Goal: Task Accomplishment & Management: Complete application form

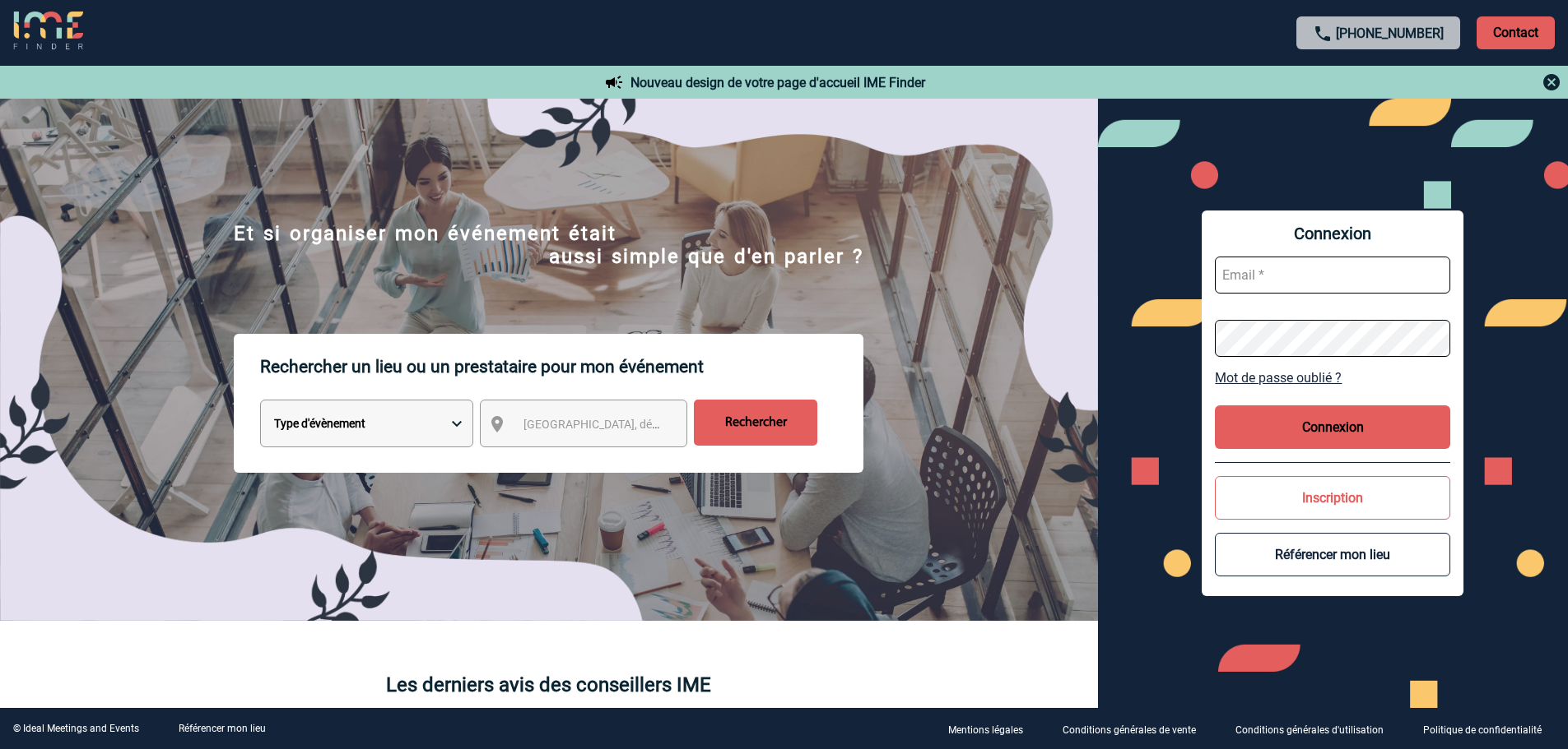
type input "fdelfondo@ime-groupe.com"
click at [1302, 430] on button "Connexion" at bounding box center [1332, 427] width 236 height 44
type input "fdelfondo@ime-groupe.com"
click at [1377, 414] on button "Connexion" at bounding box center [1332, 427] width 236 height 44
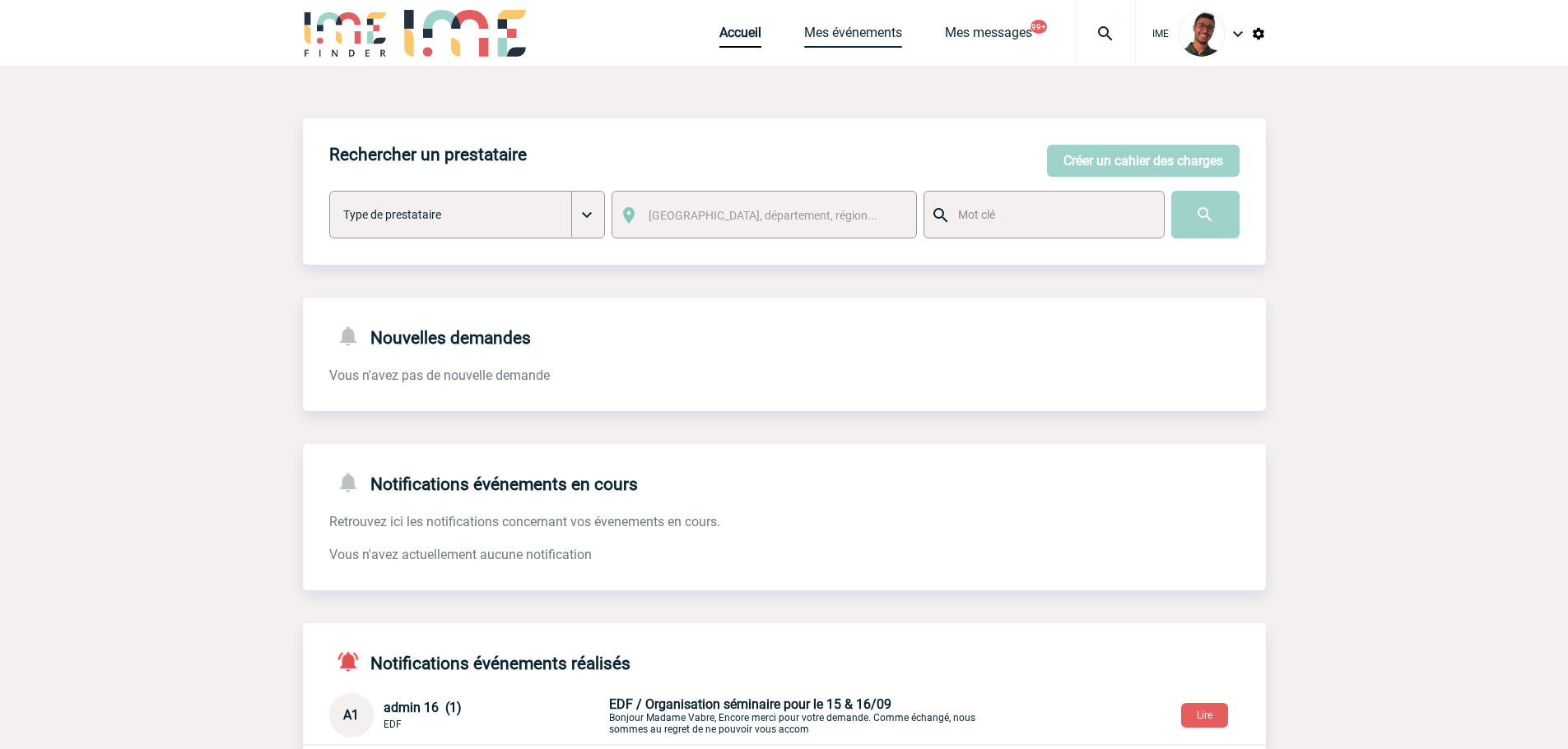
click at [815, 37] on link "Mes événements" at bounding box center [852, 36] width 98 height 23
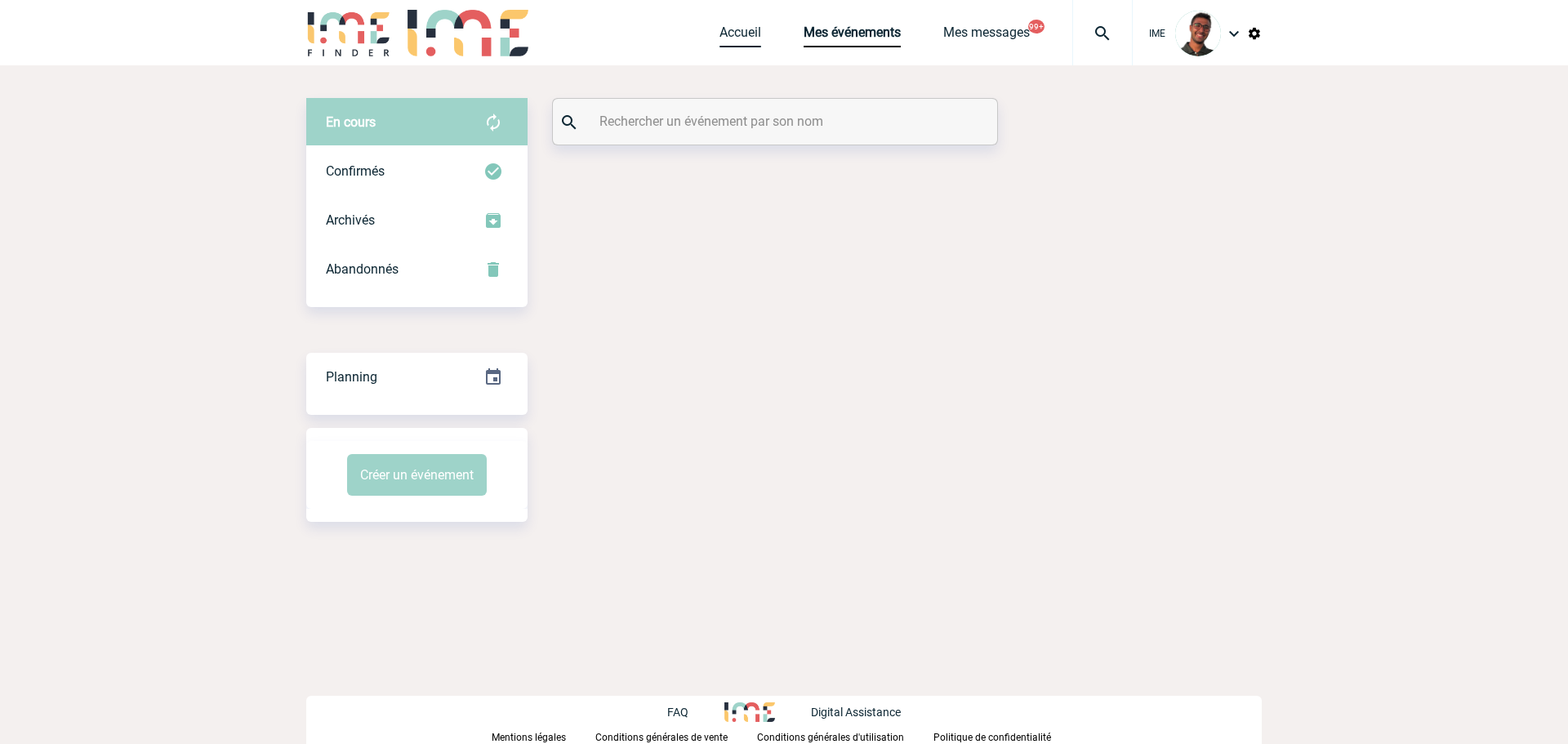
click at [724, 40] on link "Accueil" at bounding box center [741, 35] width 41 height 23
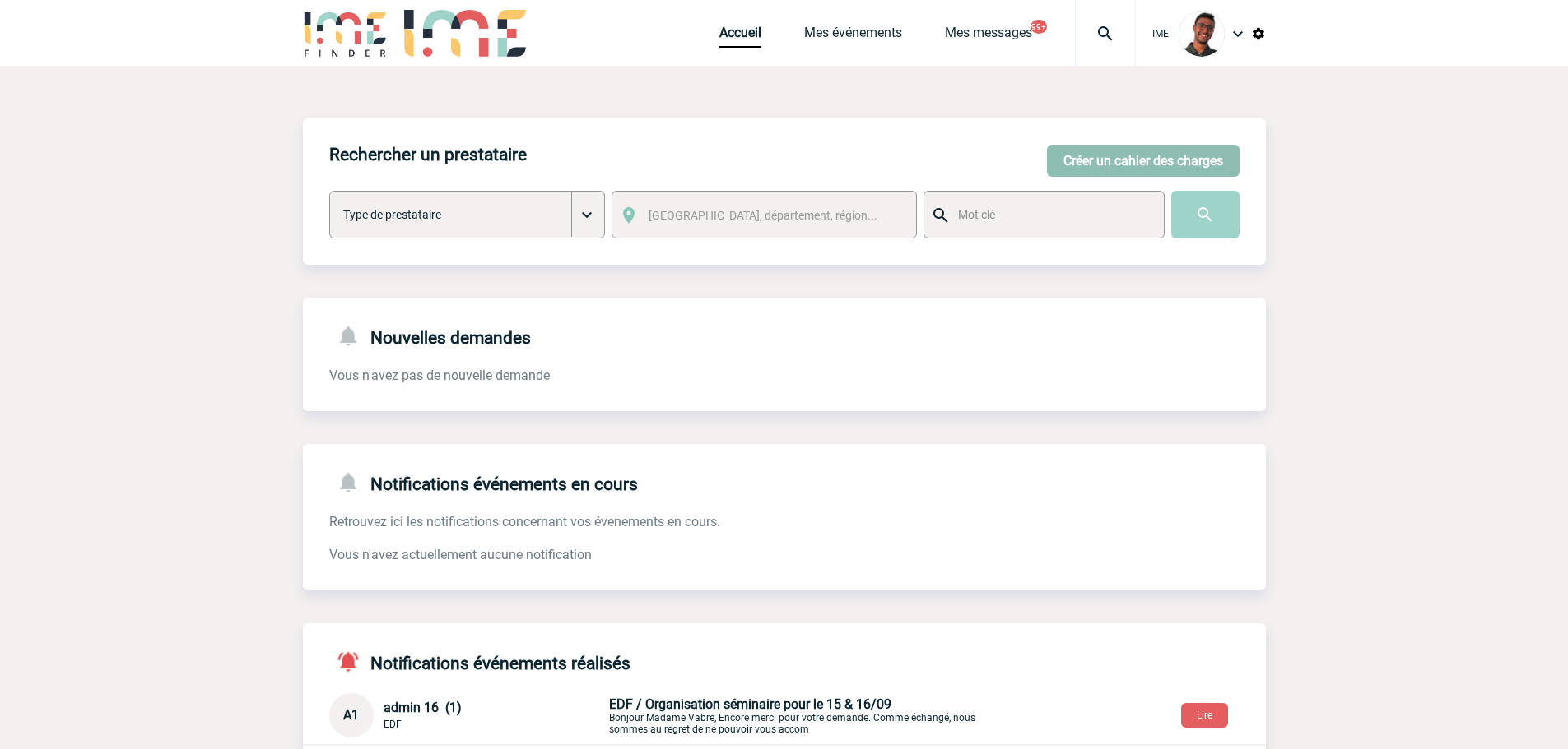
click at [1189, 170] on button "Créer un cahier des charges" at bounding box center [1143, 160] width 193 height 32
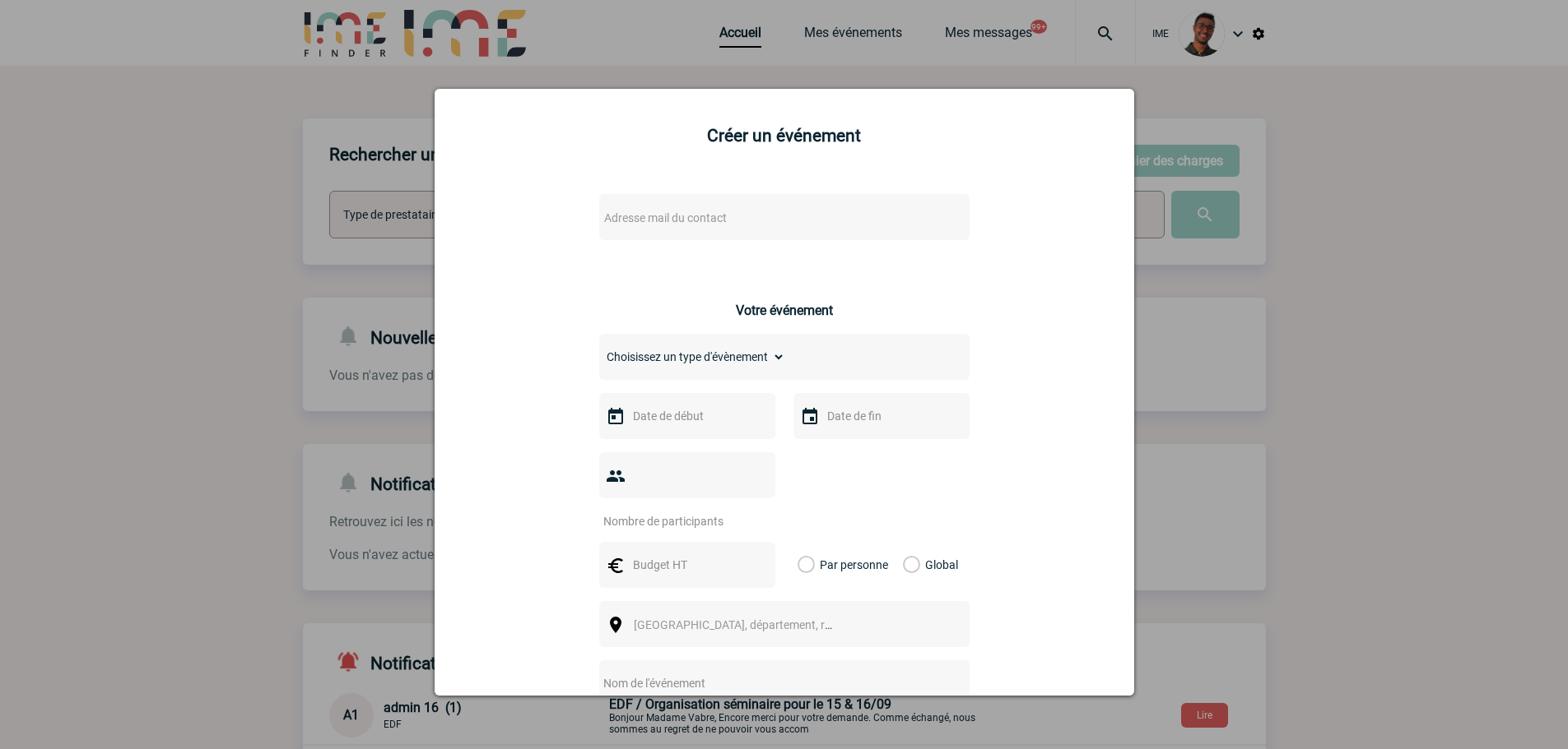
click at [743, 225] on span "Adresse mail du contact" at bounding box center [741, 218] width 288 height 23
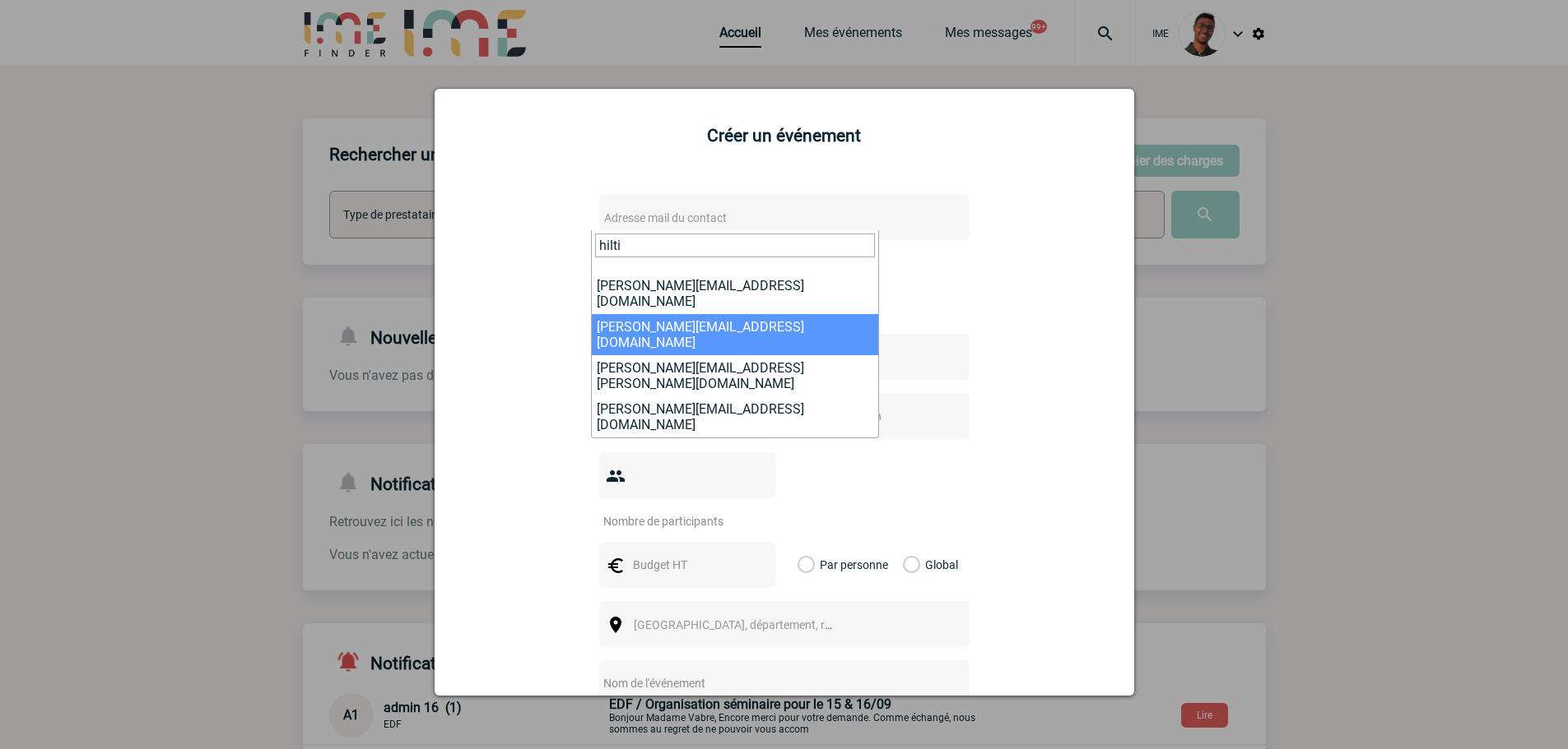
scroll to position [141, 0]
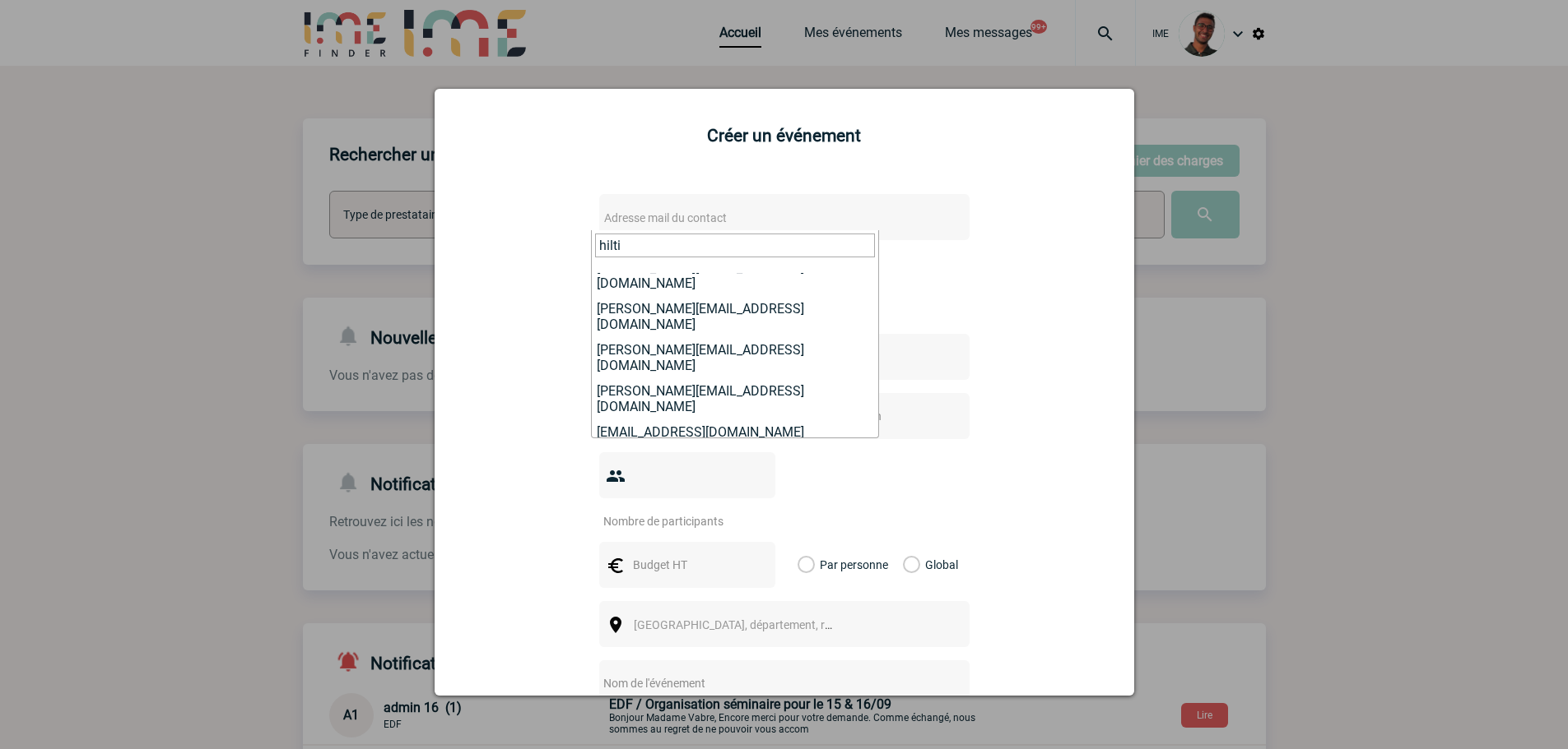
type input "hilti"
select select "132283"
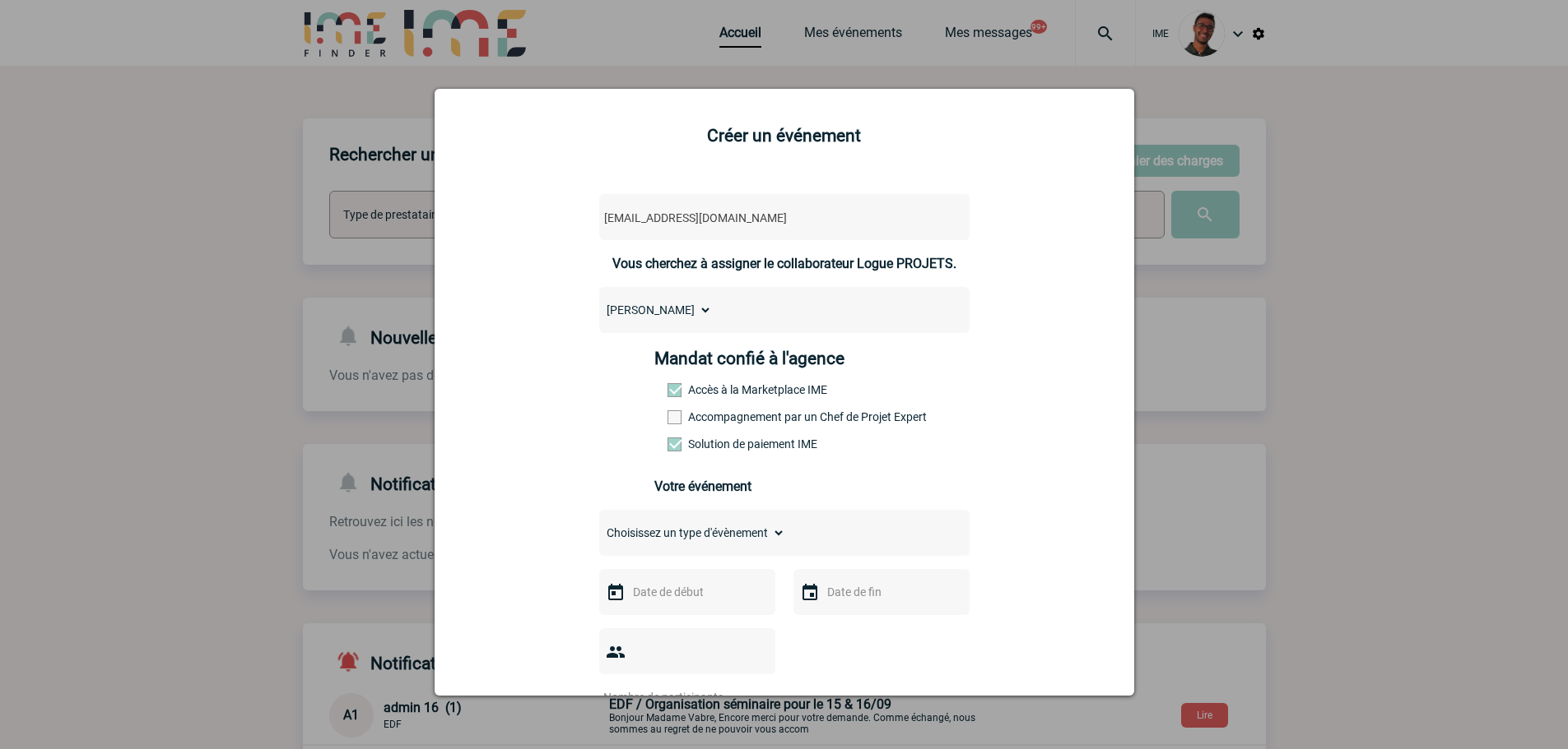
click at [667, 417] on span at bounding box center [674, 418] width 14 height 14
click at [0, 0] on input "Accompagnement par un Chef de Projet Expert" at bounding box center [0, 0] width 0 height 0
click at [645, 544] on select "Choisissez un type d'évènement Séminaire avec nuitée Séminaire sans nuitée Repa…" at bounding box center [692, 532] width 186 height 23
select select "2"
click at [599, 525] on select "Choisissez un type d'évènement Séminaire avec nuitée Séminaire sans nuitée Repa…" at bounding box center [692, 532] width 186 height 23
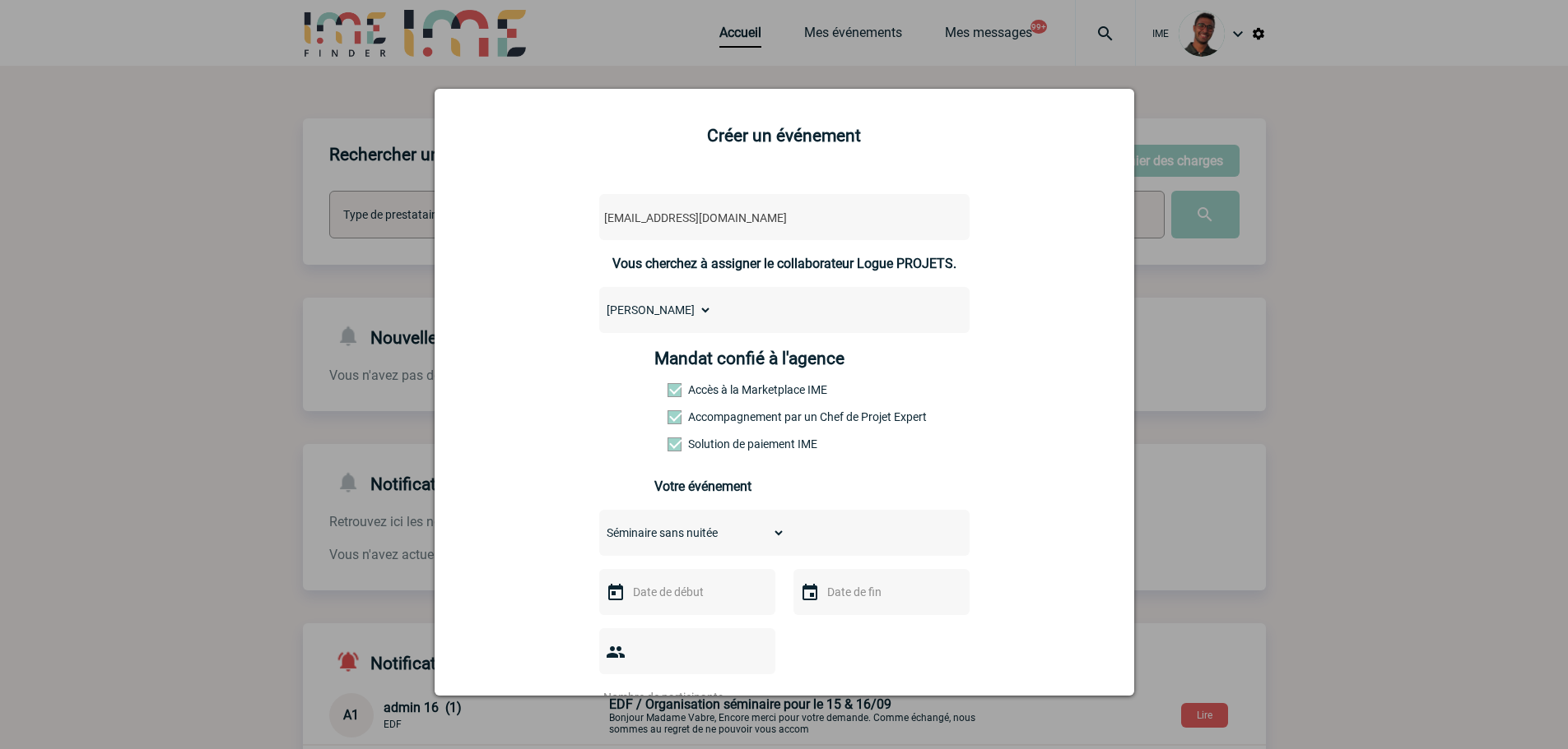
click at [675, 598] on input "text" at bounding box center [685, 593] width 114 height 22
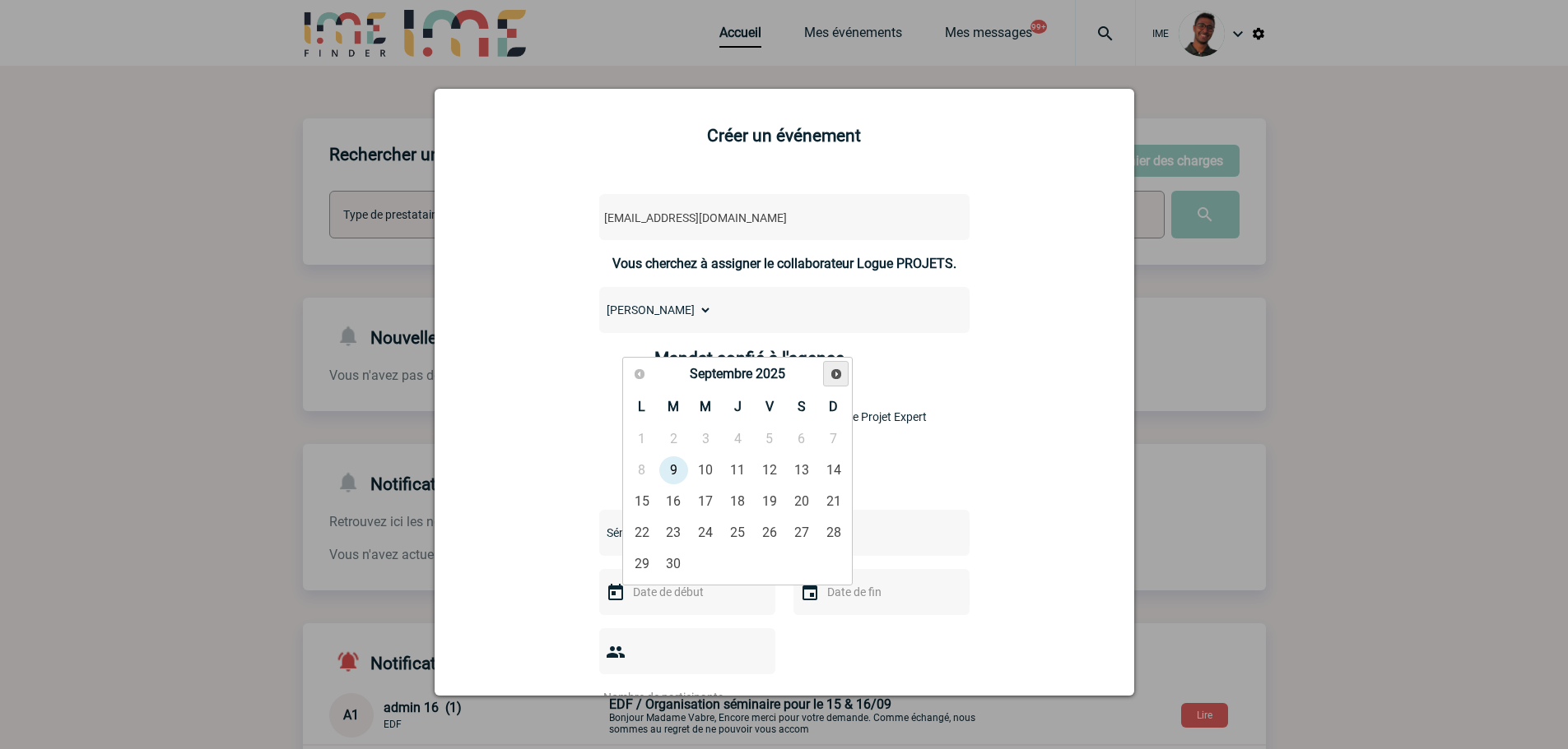
click at [837, 365] on link "Suivant" at bounding box center [835, 374] width 26 height 26
click at [768, 436] on link "3" at bounding box center [769, 439] width 31 height 30
type input "03-10-2025"
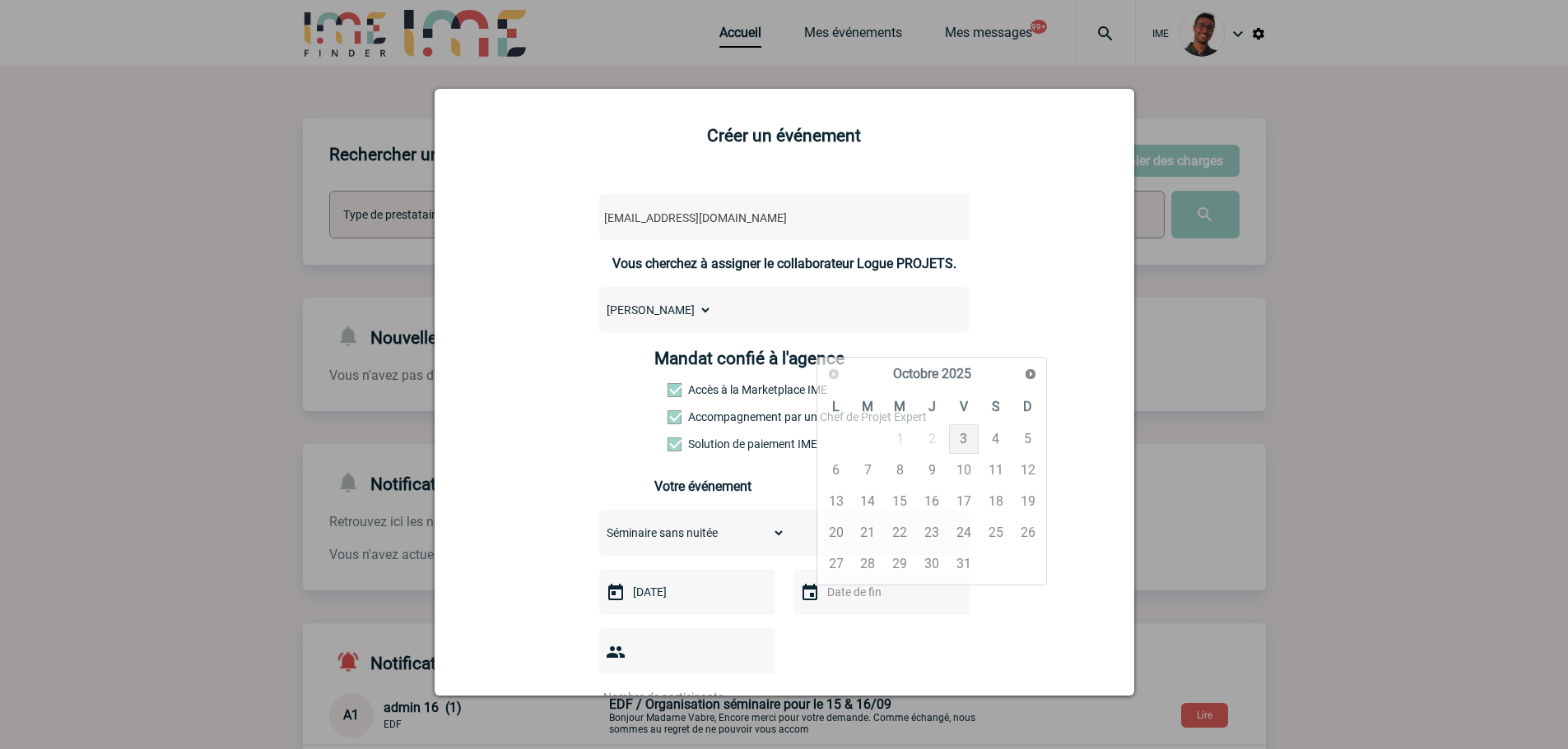
click at [823, 603] on input "text" at bounding box center [879, 593] width 114 height 22
click at [957, 431] on link "3" at bounding box center [964, 439] width 31 height 30
type input "03-10-2025"
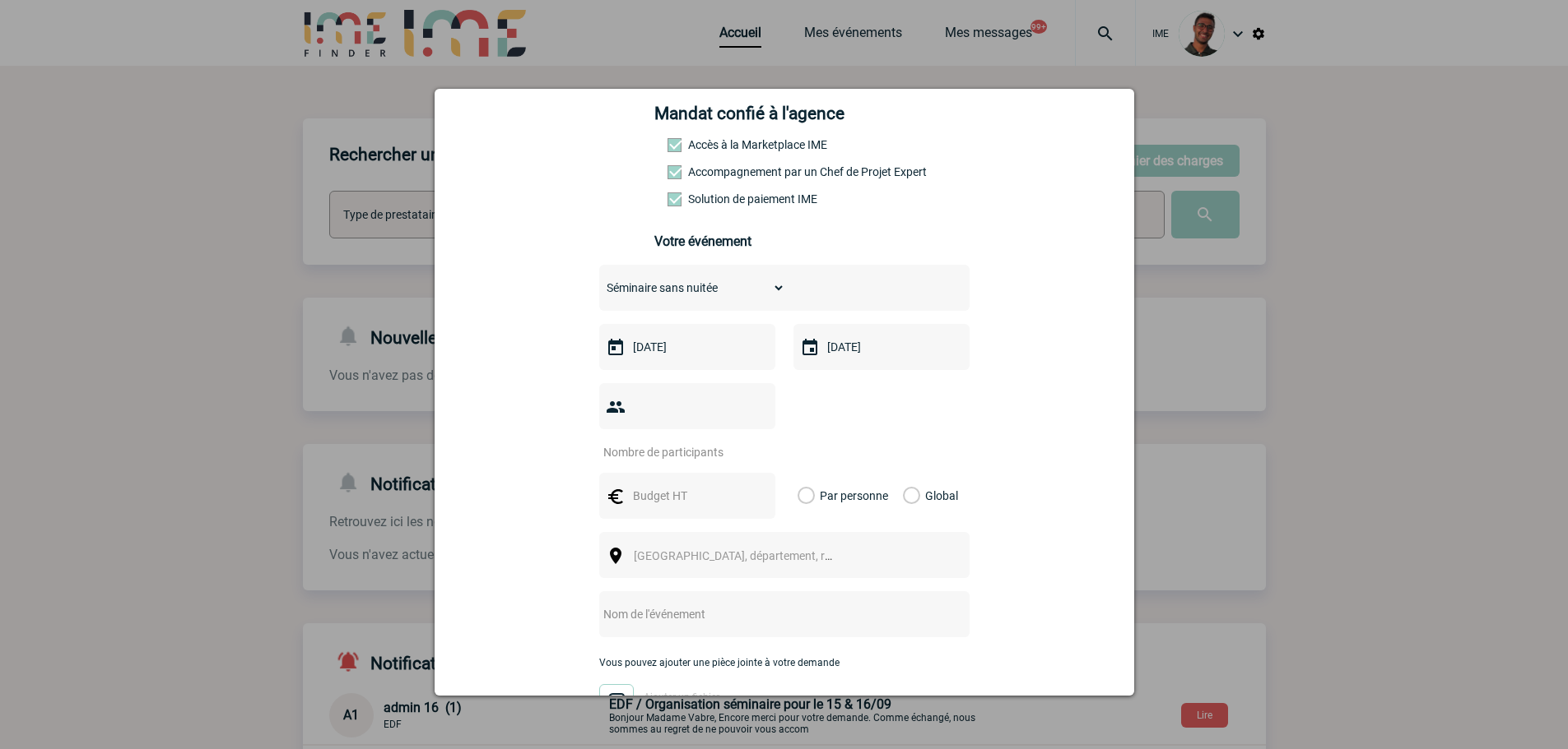
scroll to position [246, 0]
click at [692, 440] on input "number" at bounding box center [676, 451] width 154 height 22
type input "17"
click at [670, 484] on input "text" at bounding box center [685, 495] width 114 height 22
click at [835, 352] on input "03-10-2025" at bounding box center [879, 345] width 114 height 22
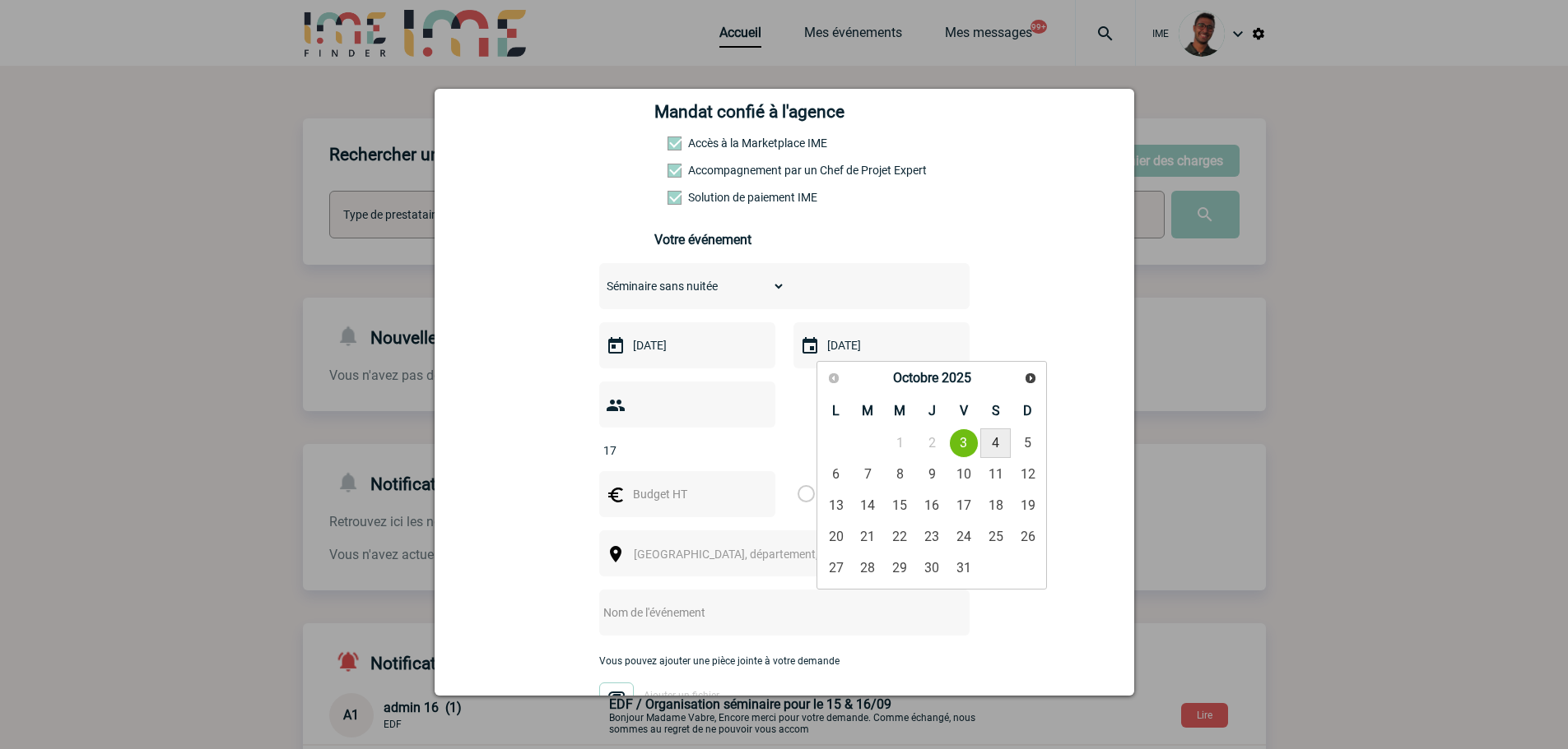
click at [994, 440] on link "4" at bounding box center [995, 443] width 31 height 30
type input "04-10-2025"
click at [827, 543] on span "Ville, département, région..." at bounding box center [740, 554] width 227 height 23
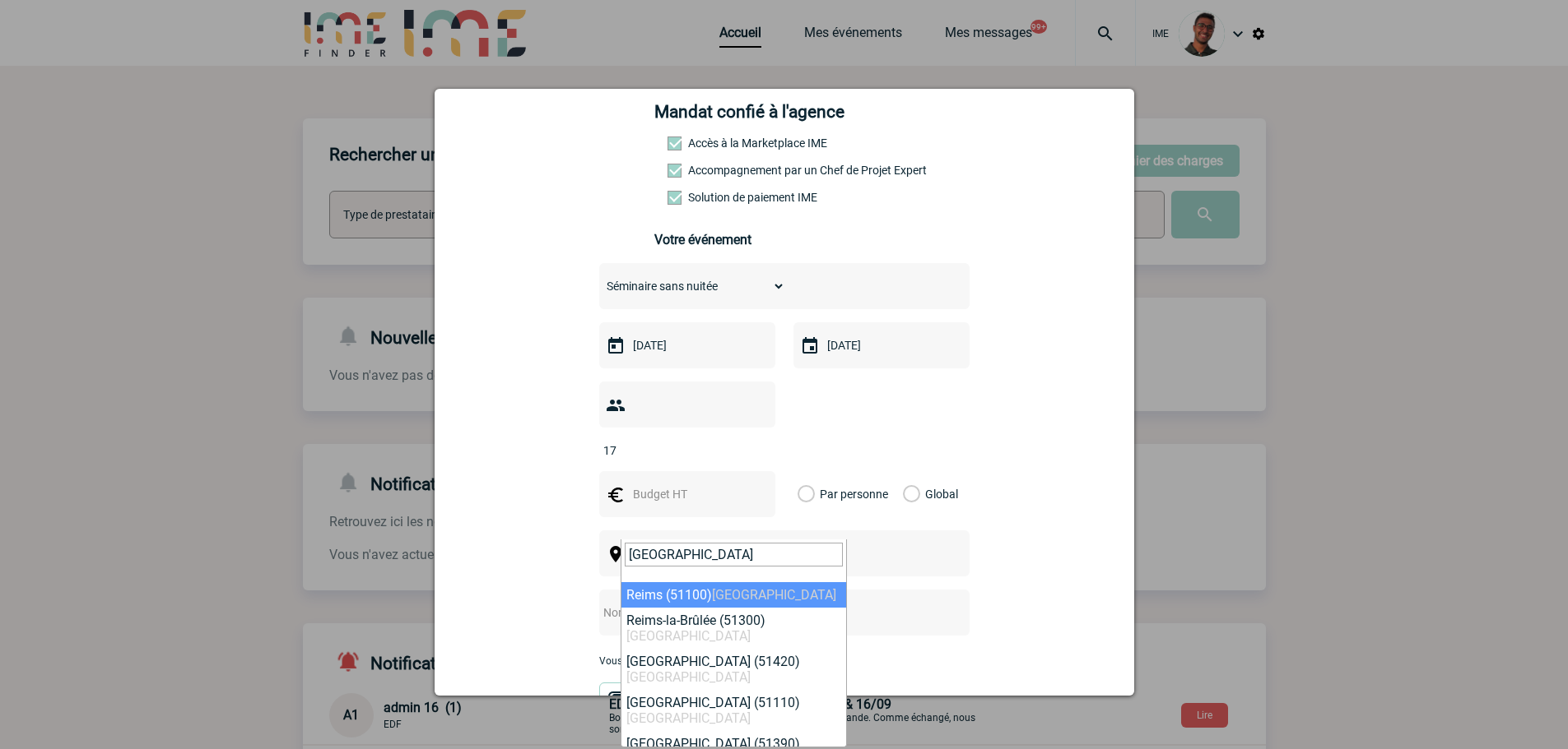
type input "reims"
select select "20825"
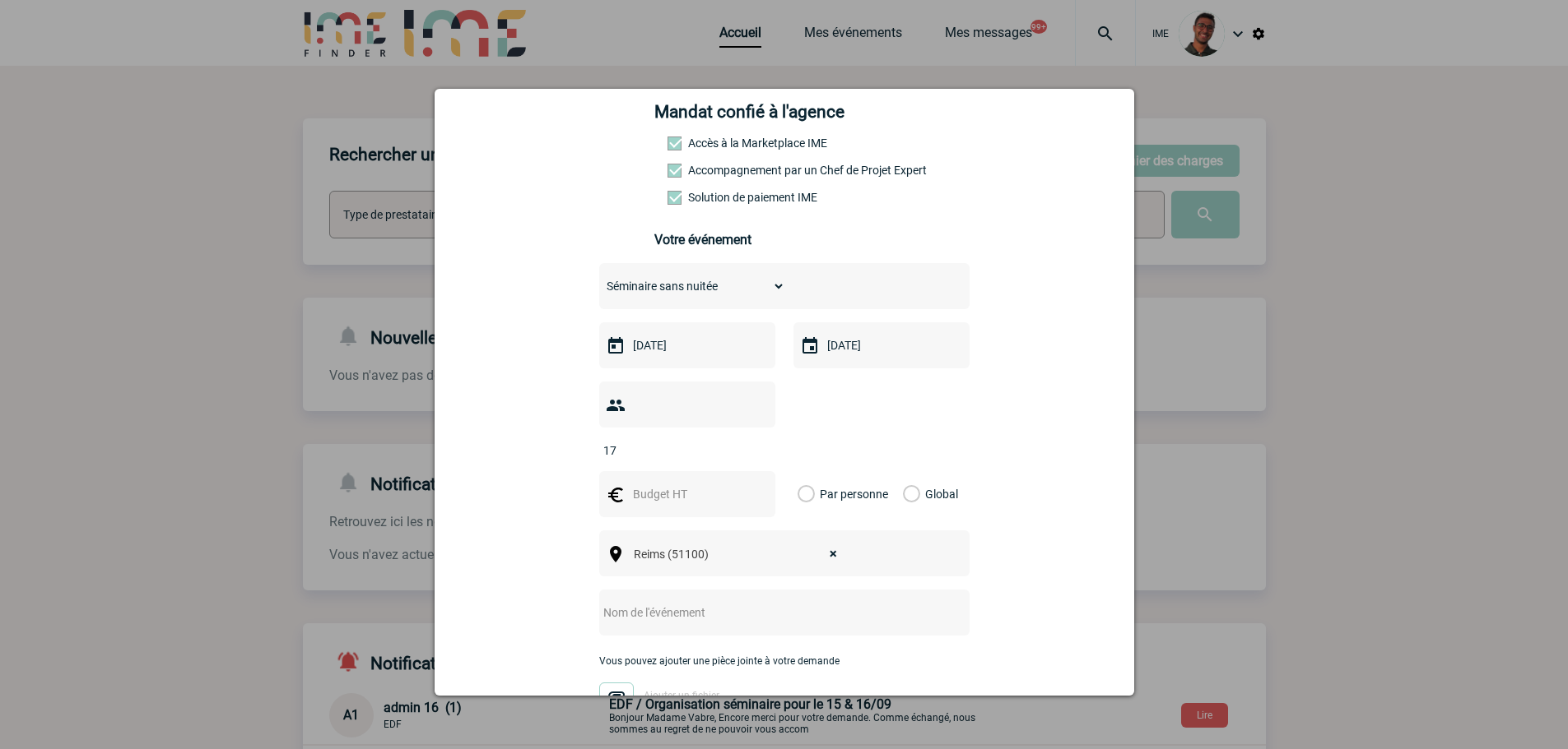
click at [686, 603] on input "text" at bounding box center [762, 613] width 327 height 22
type input "Réunion Reims Hilti"
click at [696, 484] on input "text" at bounding box center [685, 495] width 114 height 22
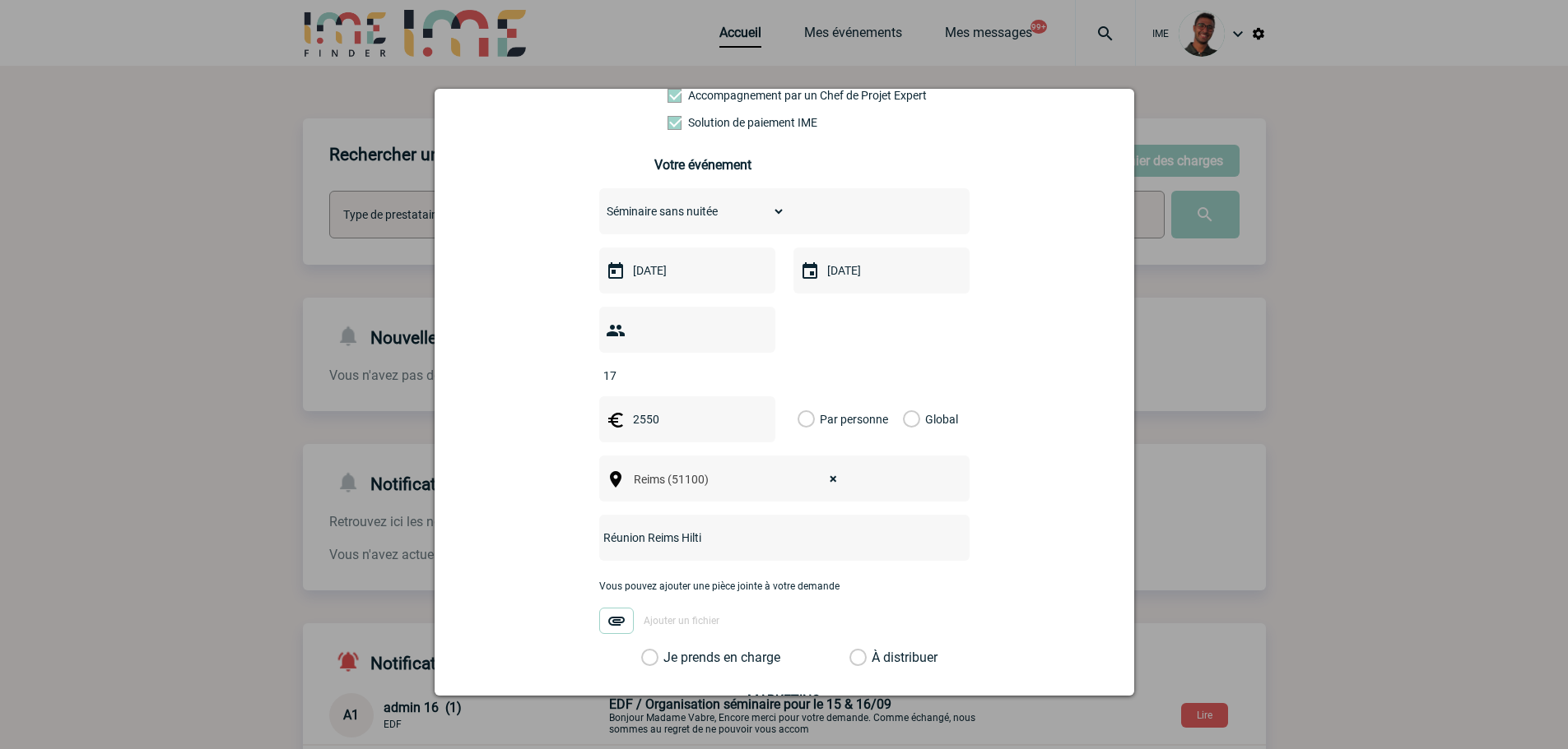
scroll to position [506, 0]
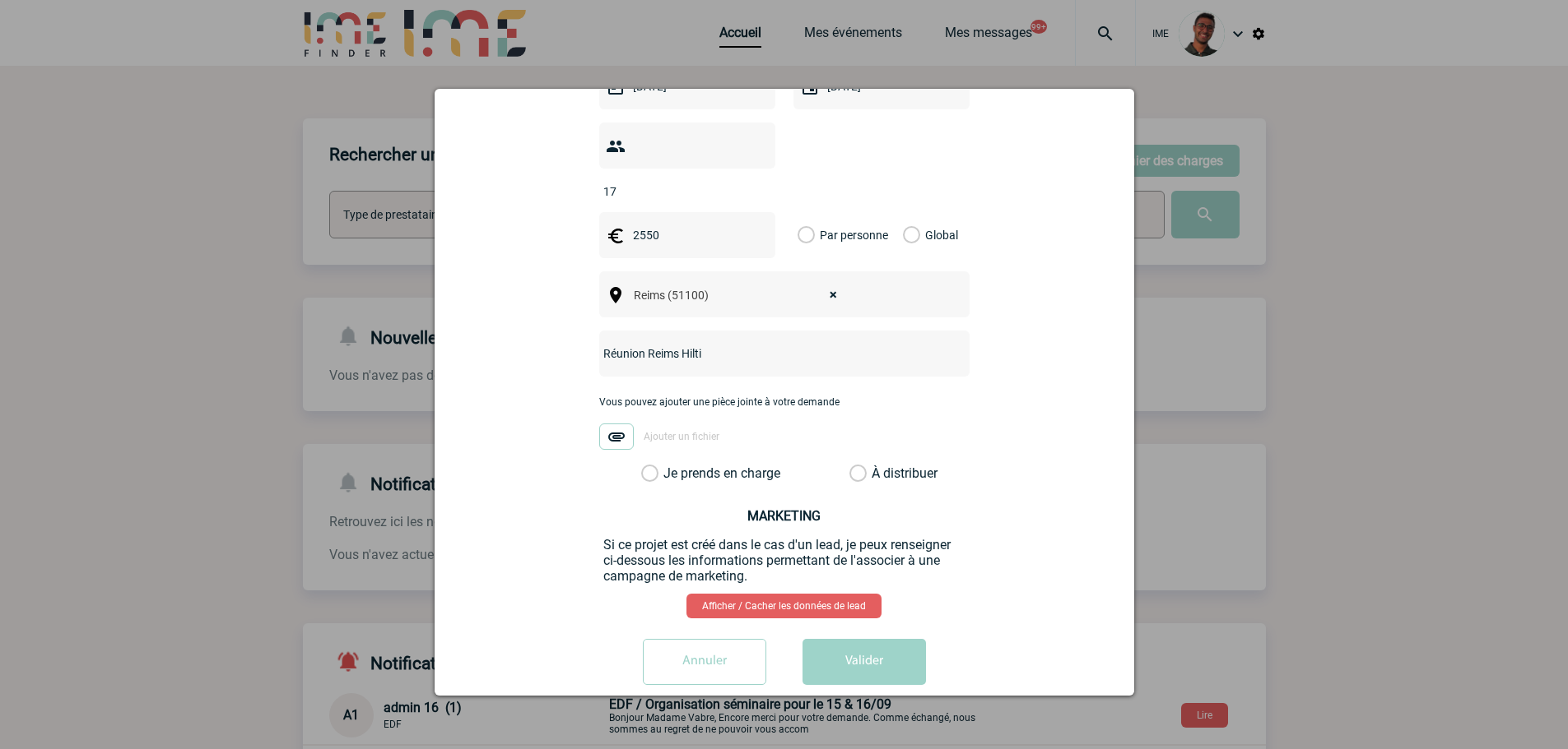
type input "2550"
click at [669, 466] on label "Je prends en charge" at bounding box center [655, 474] width 28 height 17
click at [0, 0] on input "Je prends en charge" at bounding box center [0, 0] width 0 height 0
click at [856, 639] on button "Valider" at bounding box center [864, 662] width 124 height 47
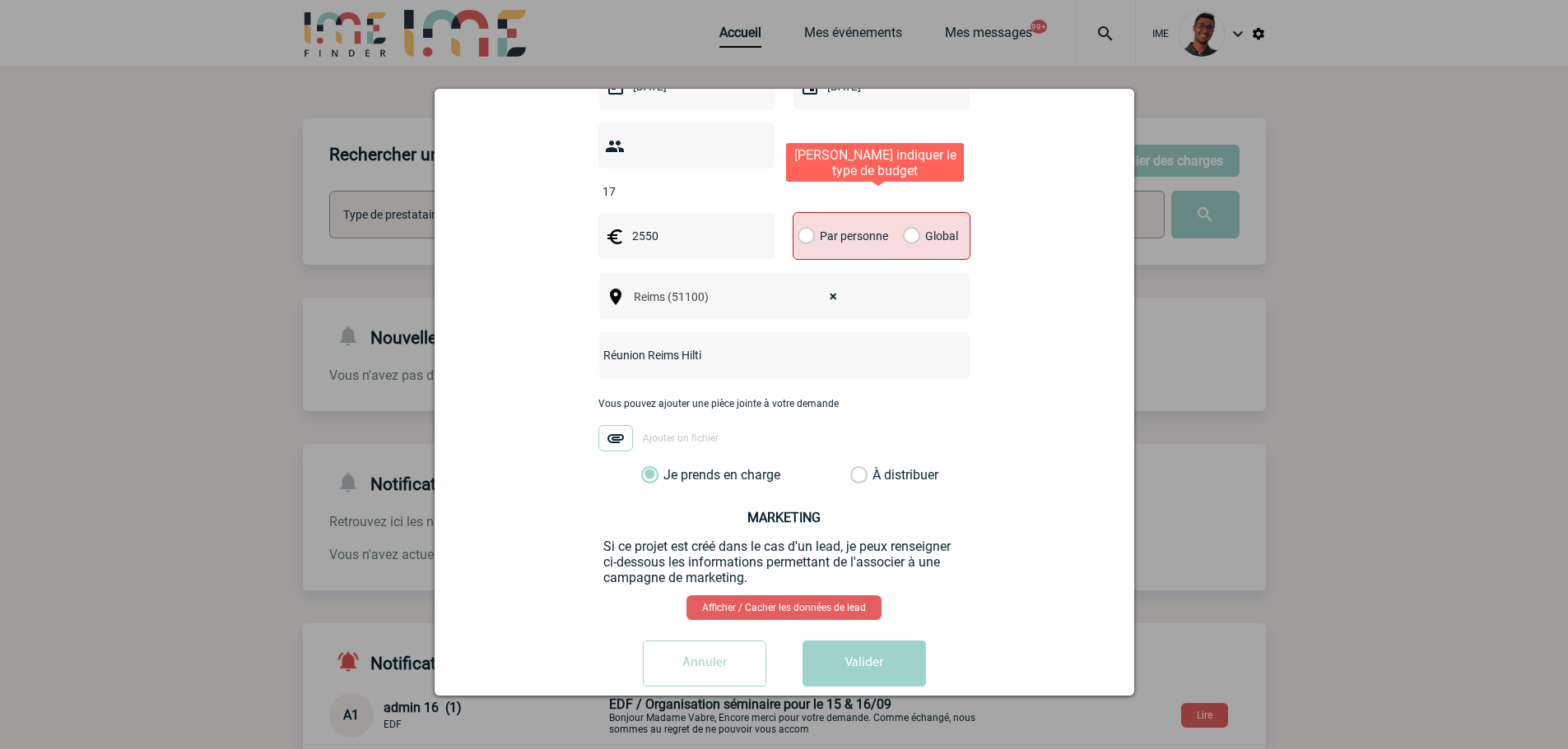
click at [915, 213] on div "Global" at bounding box center [929, 235] width 55 height 47
click at [904, 213] on label "Global" at bounding box center [908, 235] width 11 height 47
click at [0, 0] on input "Global" at bounding box center [0, 0] width 0 height 0
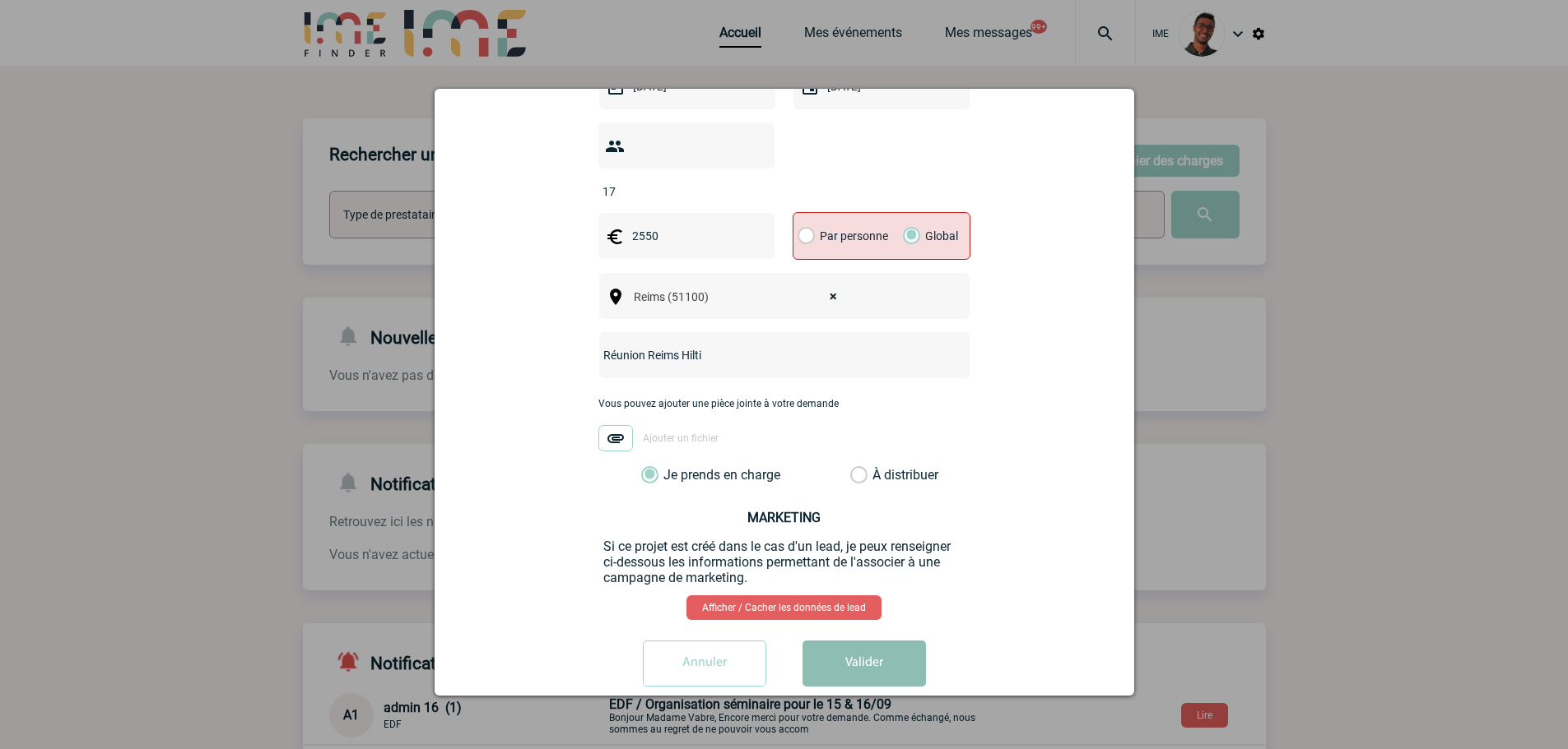
click at [894, 641] on button "Valider" at bounding box center [864, 664] width 124 height 47
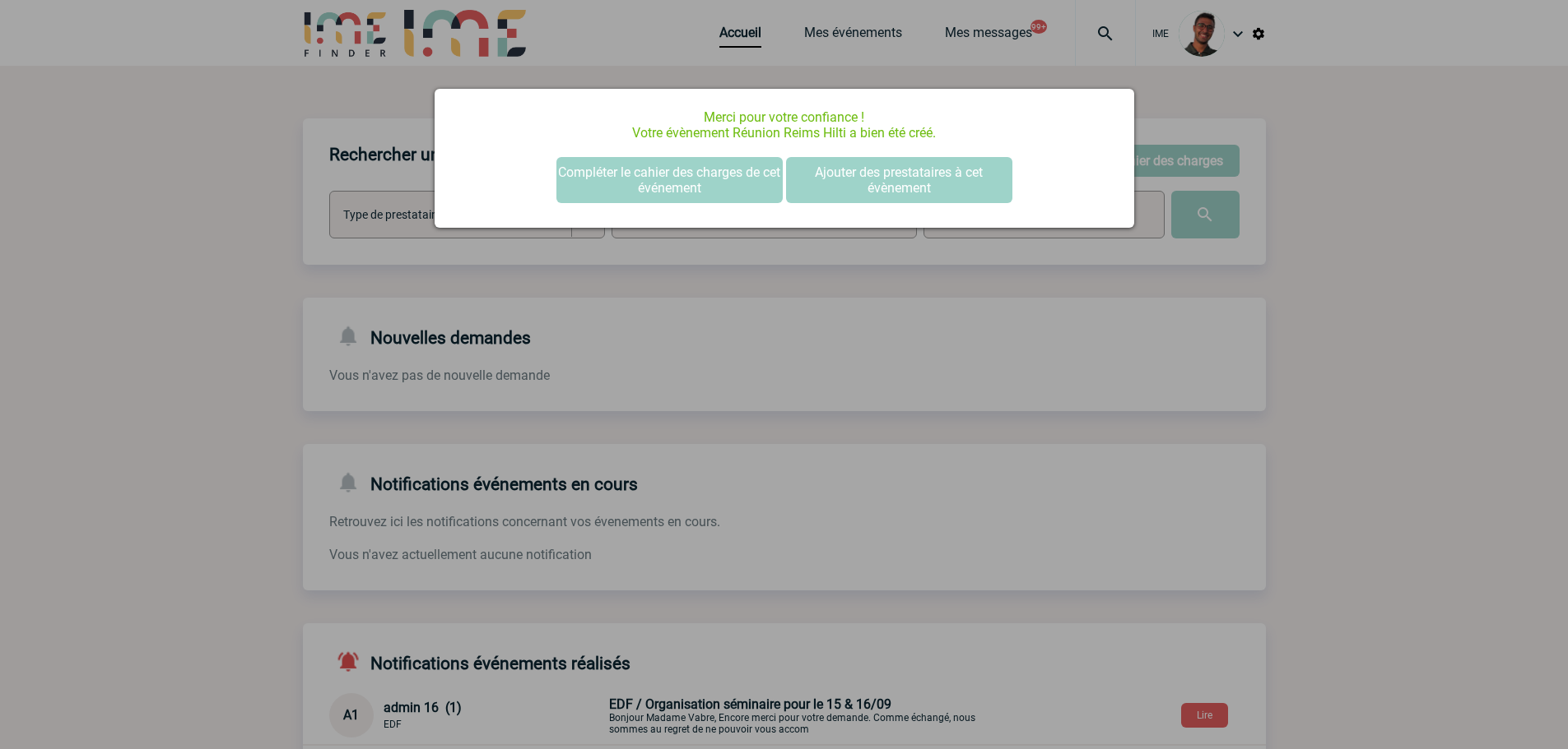
scroll to position [0, 0]
click at [391, 368] on div at bounding box center [784, 374] width 1568 height 749
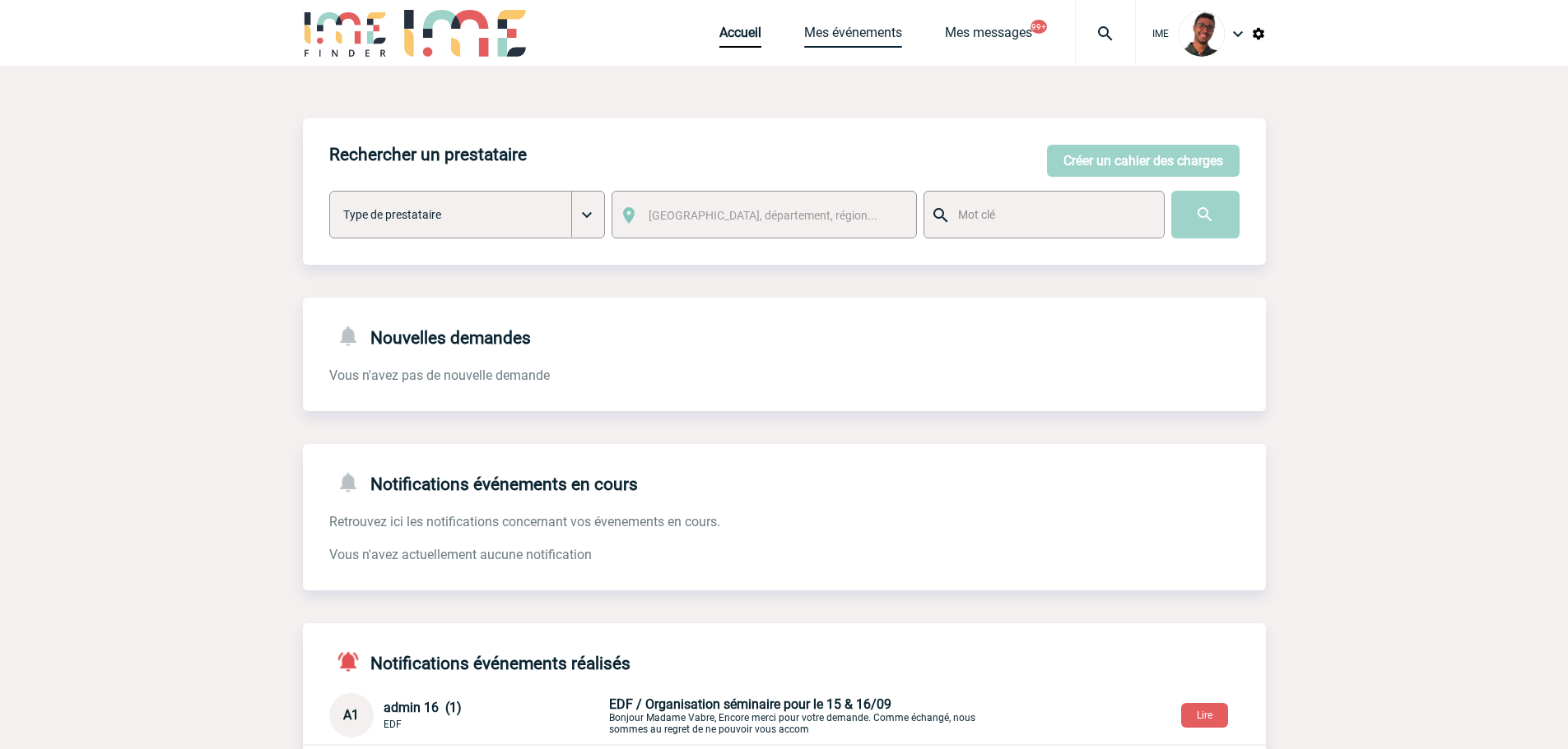
click at [847, 37] on link "Mes événements" at bounding box center [852, 36] width 98 height 23
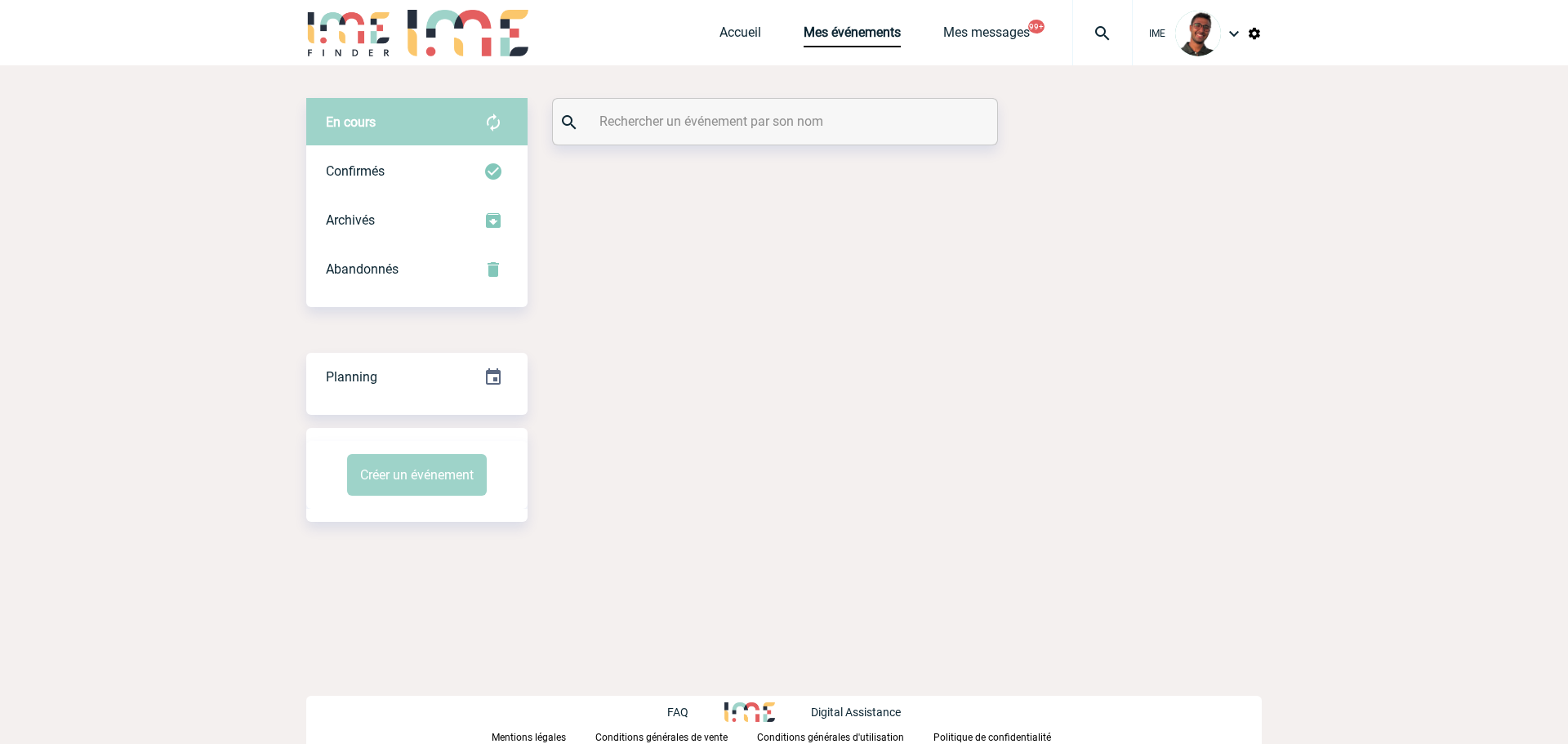
click at [807, 108] on div at bounding box center [775, 122] width 444 height 46
click at [801, 121] on input "text" at bounding box center [777, 121] width 364 height 24
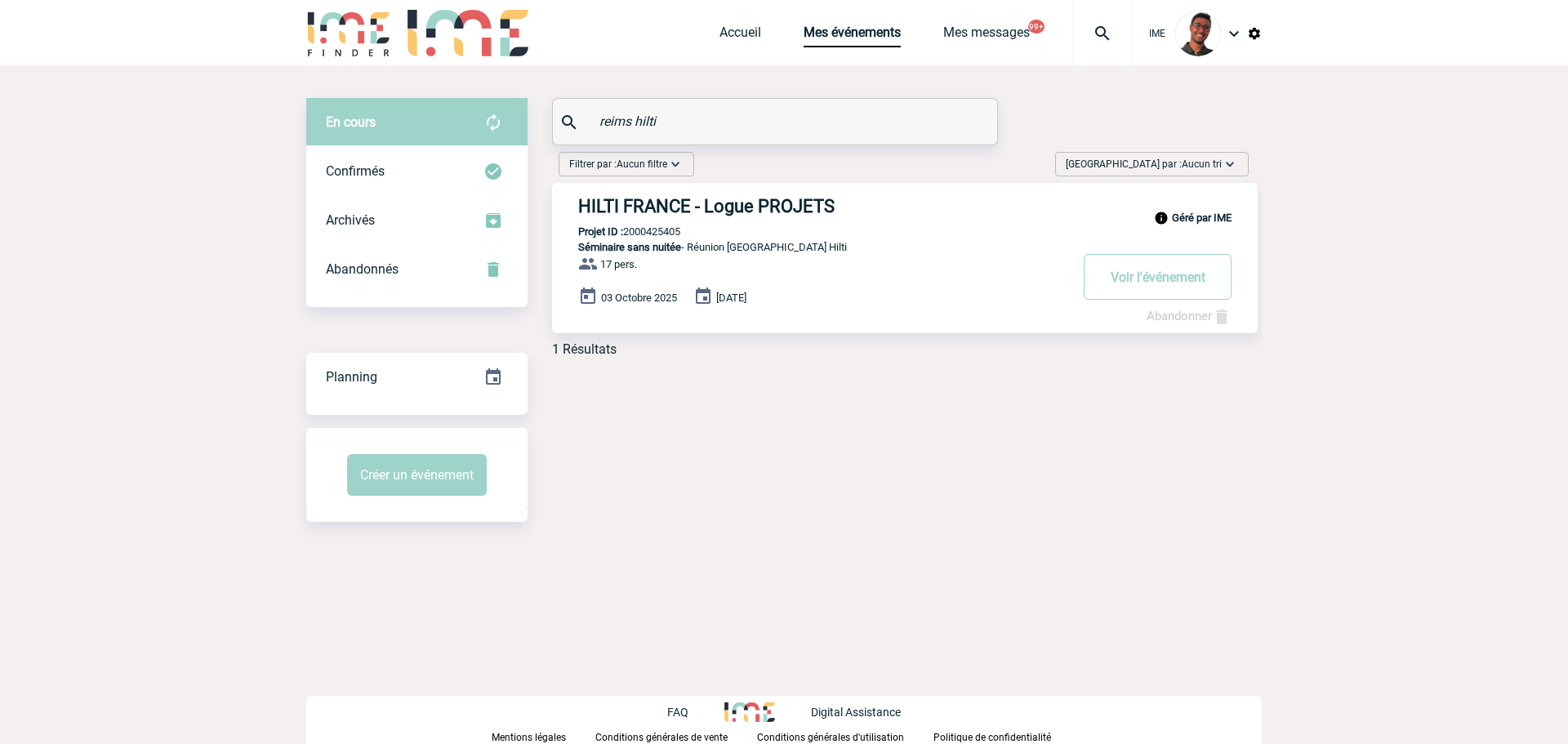
type input "reims hilti"
click at [641, 236] on p "Projet ID : 2000425405" at bounding box center [616, 231] width 129 height 12
copy p "2000425405"
click at [643, 234] on p "Projet ID : 2000425405" at bounding box center [616, 231] width 129 height 12
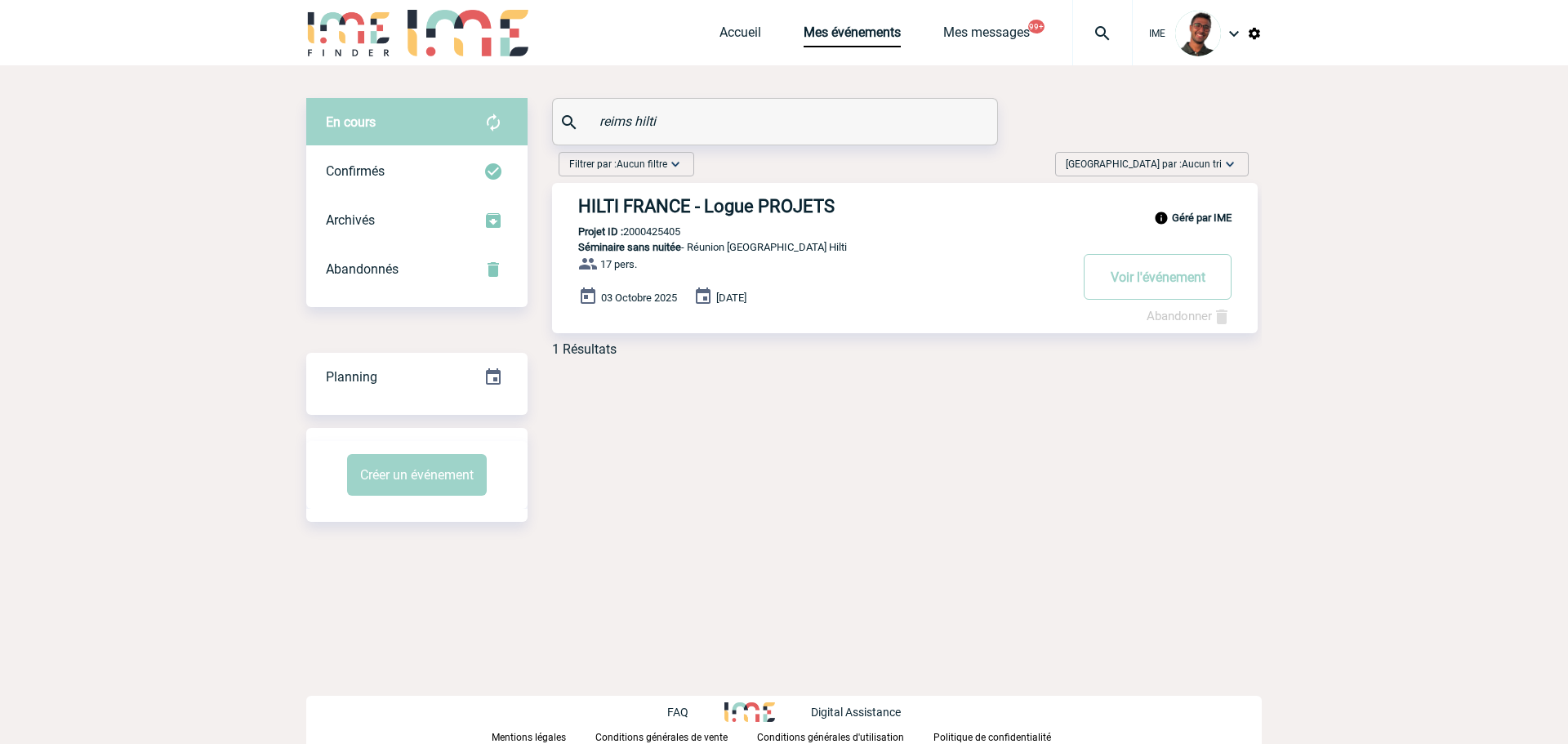
click at [643, 234] on p "Projet ID : 2000425405" at bounding box center [616, 231] width 129 height 12
copy p "2000425405"
click at [639, 207] on h3 "HILTI FRANCE - Logue PROJETS" at bounding box center [823, 206] width 490 height 21
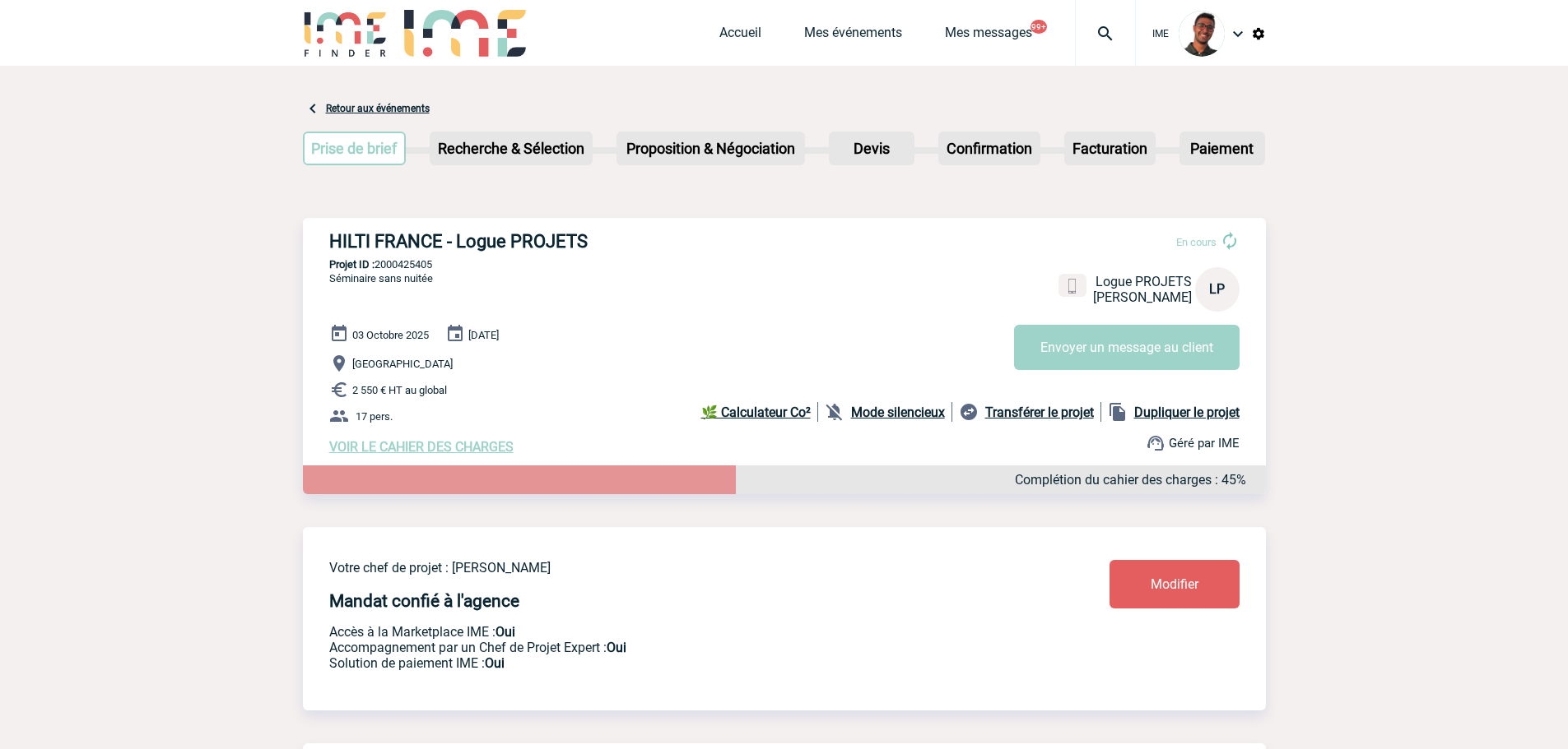
click at [386, 262] on p "Projet ID : 2000425405" at bounding box center [784, 264] width 963 height 12
copy p "2000425405"
click at [666, 349] on div "03 Octobre 2025 04 Octobre 2025 Reims 2 550 € HT au global 17 pers. VOIR LE CAH…" at bounding box center [798, 390] width 936 height 131
click at [858, 418] on b "Mode silencieux" at bounding box center [898, 413] width 94 height 16
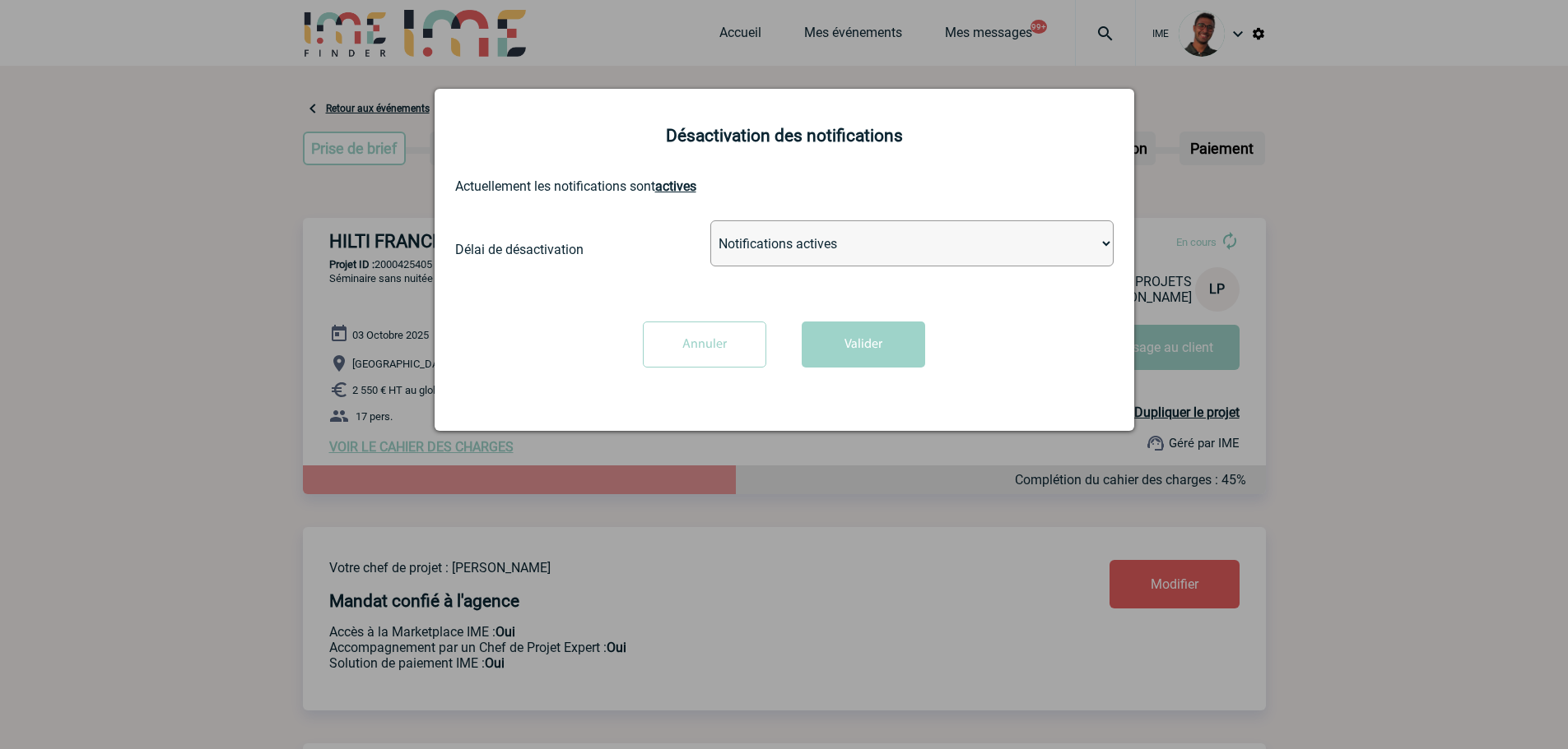
click at [779, 239] on select "Notifications actives Désactiver pour 2 heures Désactiver pour 1 semaines Désac…" at bounding box center [912, 243] width 403 height 47
select select "infinite"
click at [711, 222] on select "Notifications actives Désactiver pour 2 heures Désactiver pour 1 semaines Désac…" at bounding box center [912, 243] width 403 height 47
click at [828, 348] on button "Valider" at bounding box center [863, 344] width 124 height 47
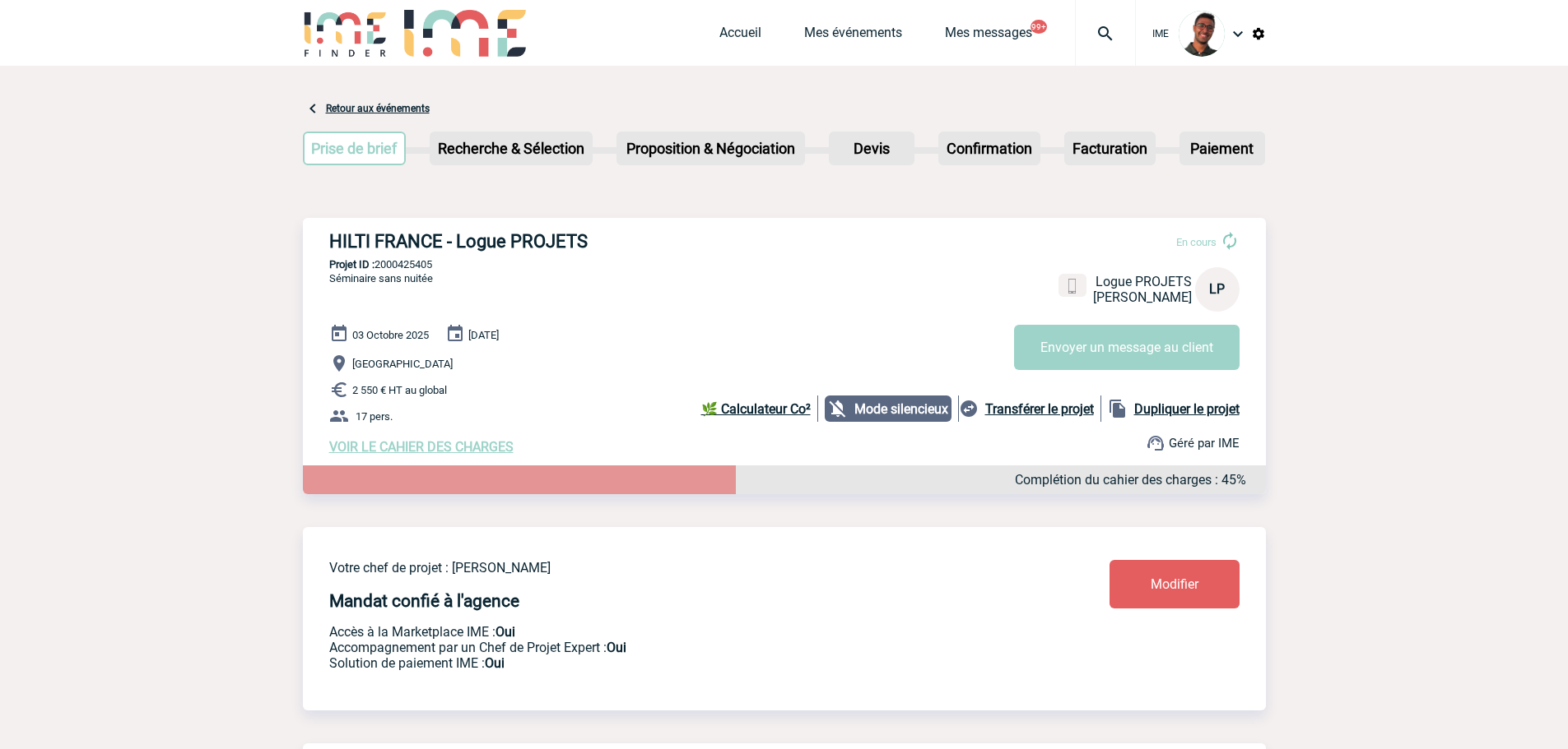
click at [437, 449] on span "VOIR LE CAHIER DES CHARGES" at bounding box center [422, 447] width 184 height 16
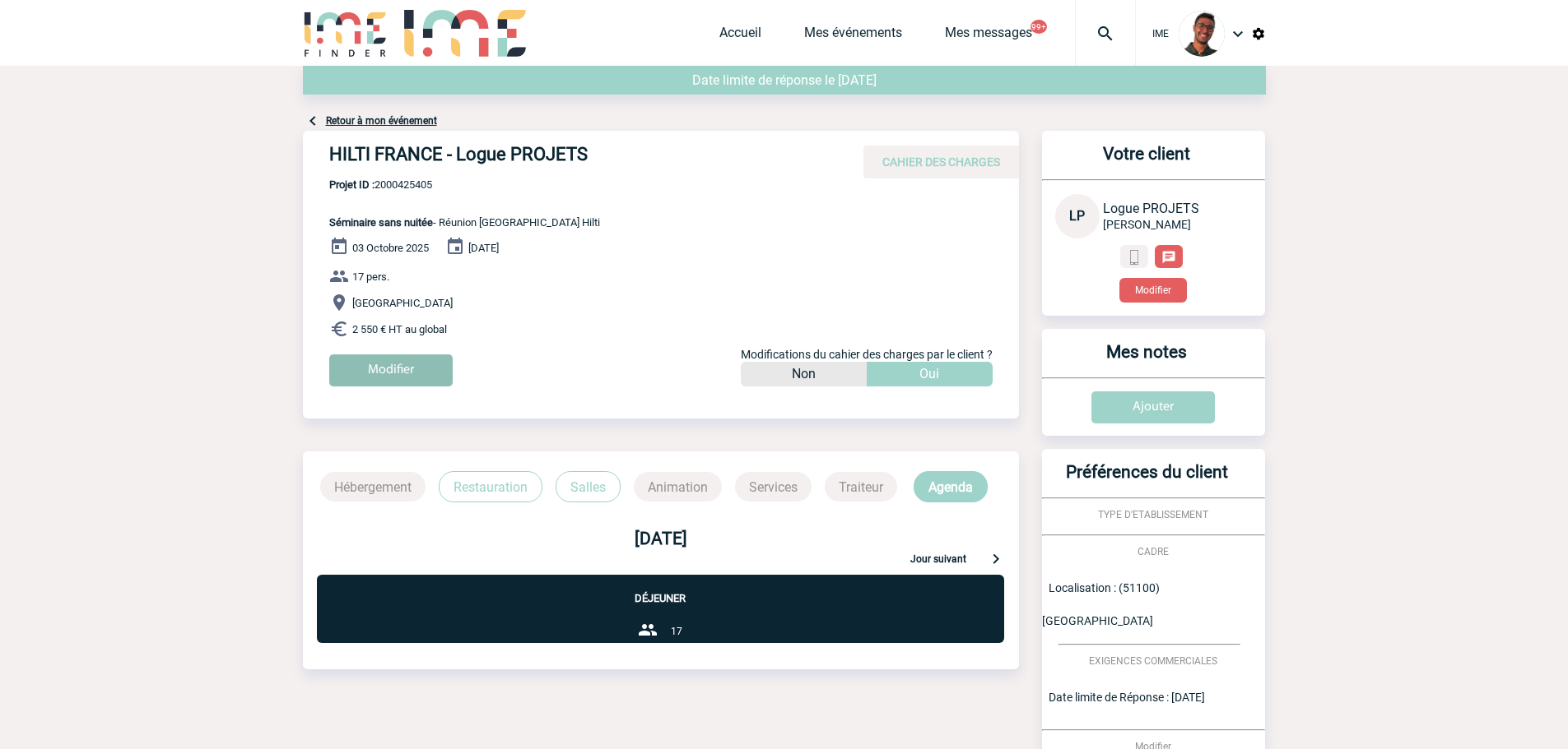
click at [388, 359] on input "Modifier" at bounding box center [391, 370] width 124 height 32
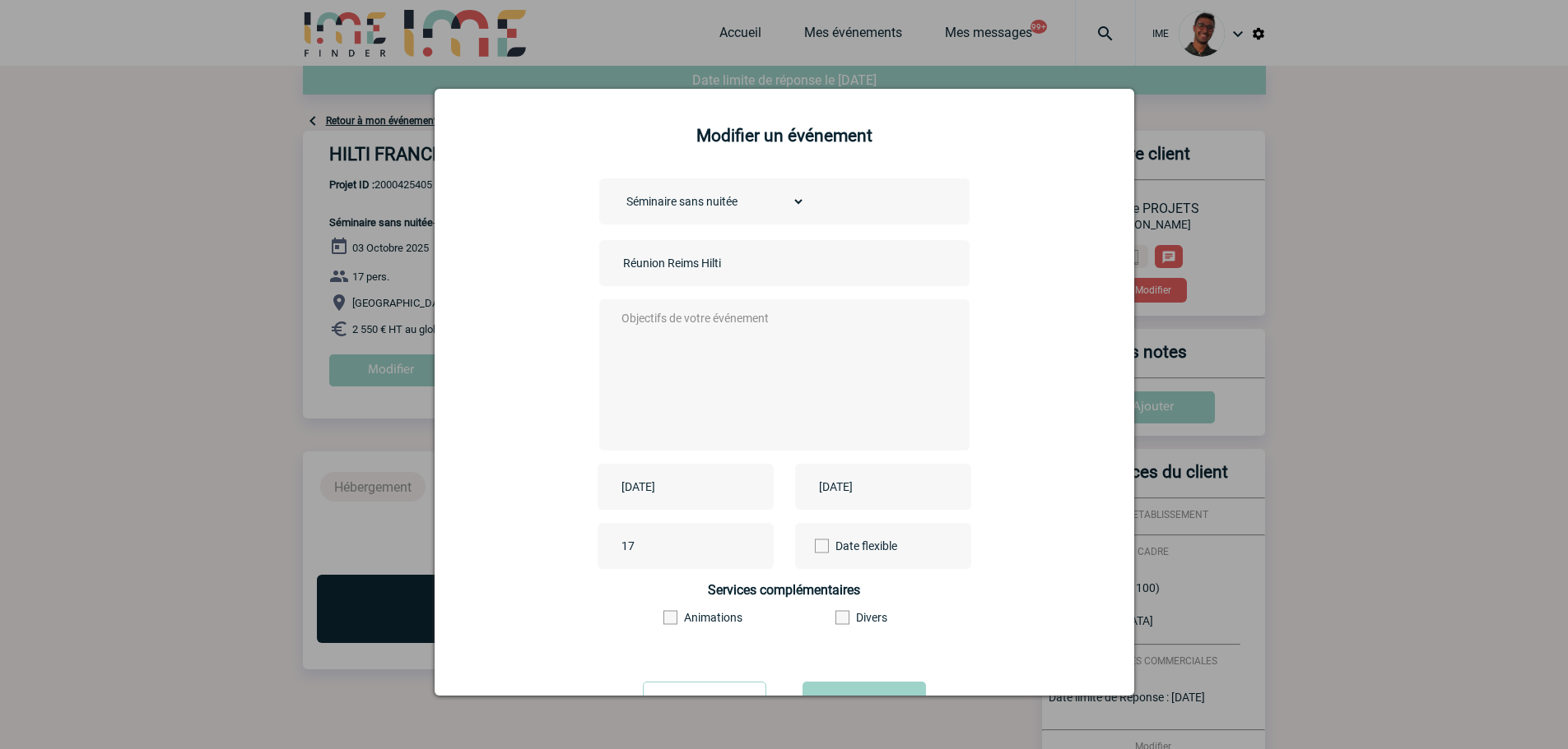
click at [709, 215] on div "Choisissez un type d'évènement Séminaire avec nuitée Séminaire sans nuitée Repa…" at bounding box center [784, 201] width 370 height 47
click at [711, 208] on select "Choisissez un type d'évènement Séminaire avec nuitée Séminaire sans nuitée Repa…" at bounding box center [712, 201] width 186 height 23
select select "1"
click at [619, 191] on select "Choisissez un type d'évènement Séminaire avec nuitée Séminaire sans nuitée Repa…" at bounding box center [712, 201] width 186 height 23
click at [673, 320] on textarea at bounding box center [780, 373] width 325 height 132
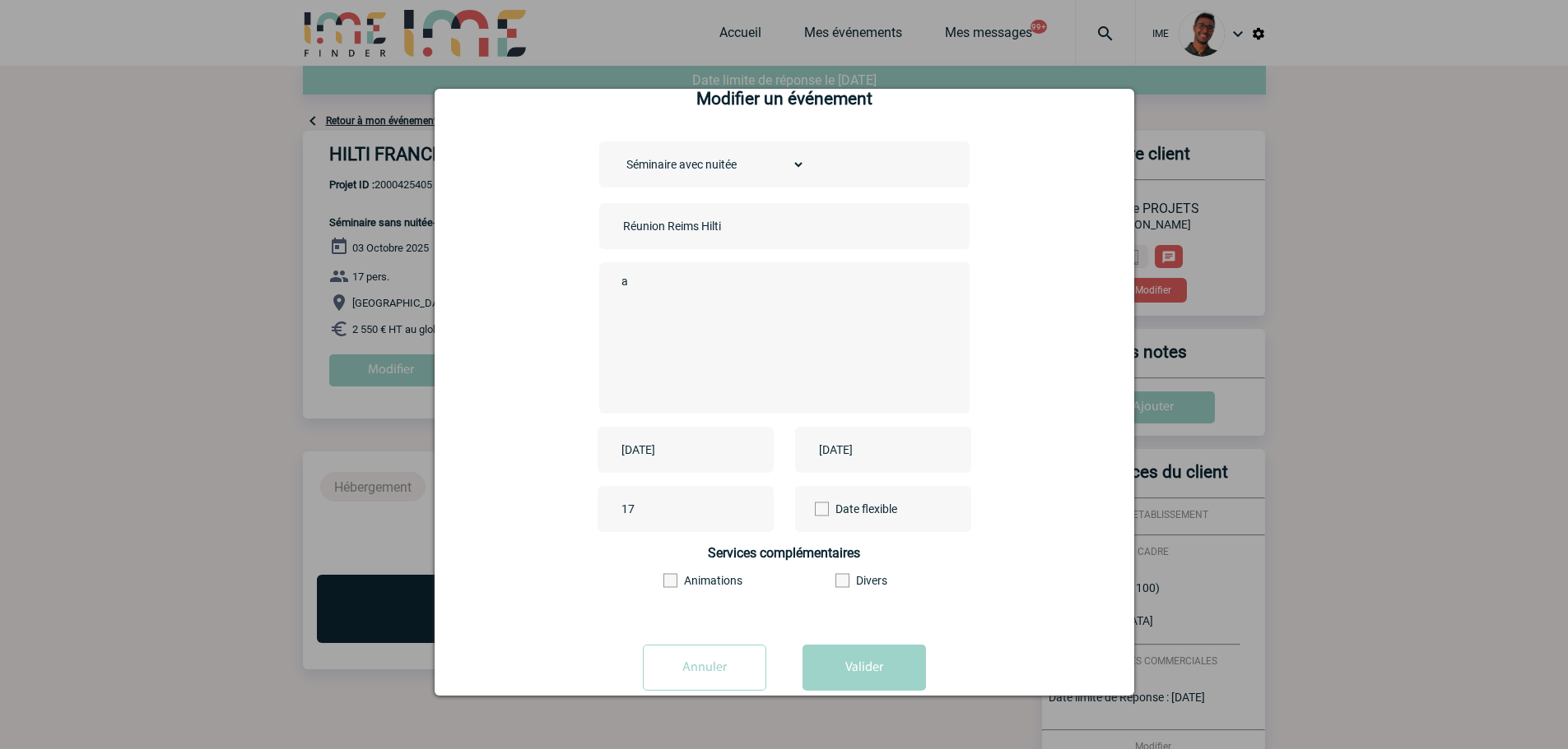
scroll to position [71, 0]
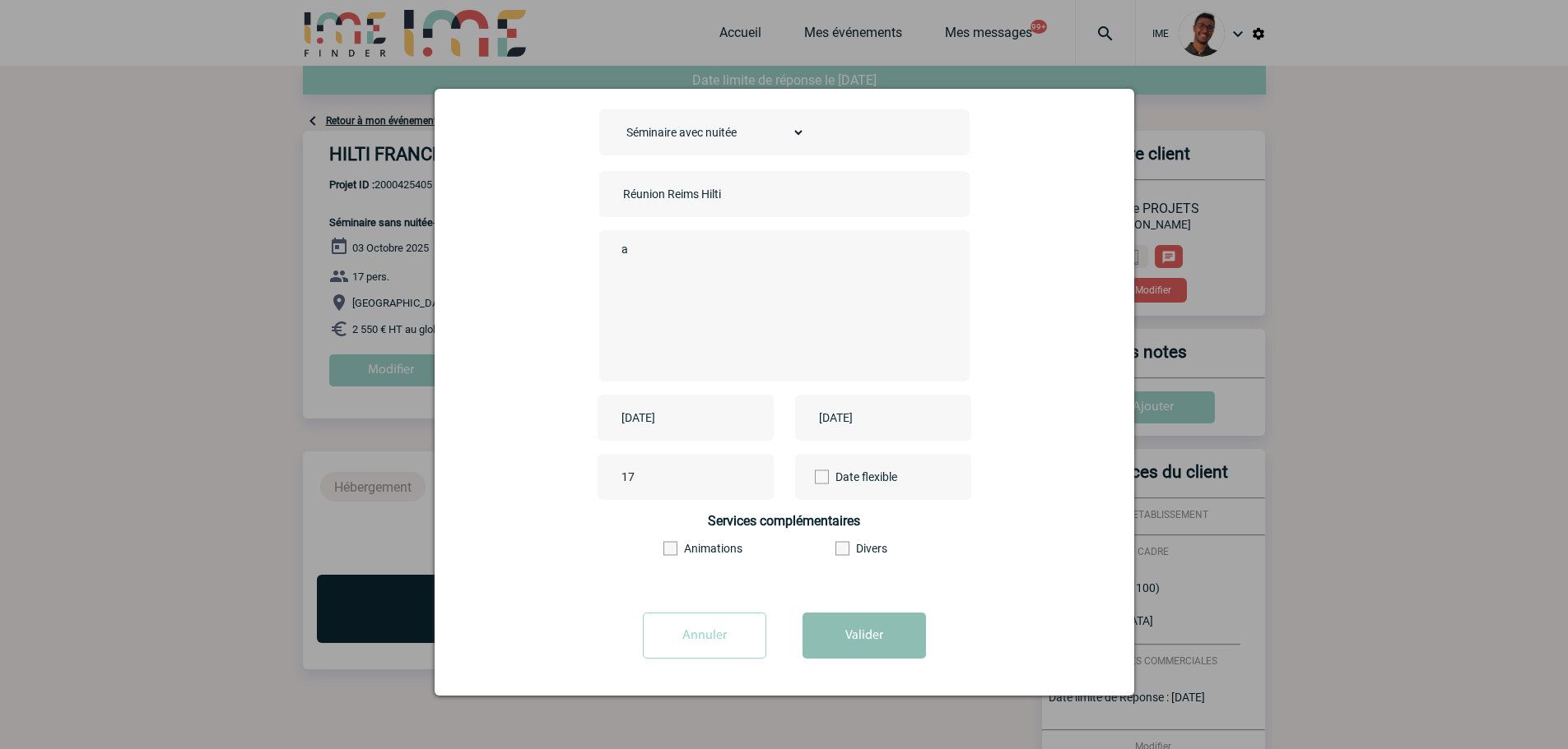
type textarea "a"
click at [862, 632] on button "Valider" at bounding box center [864, 635] width 124 height 47
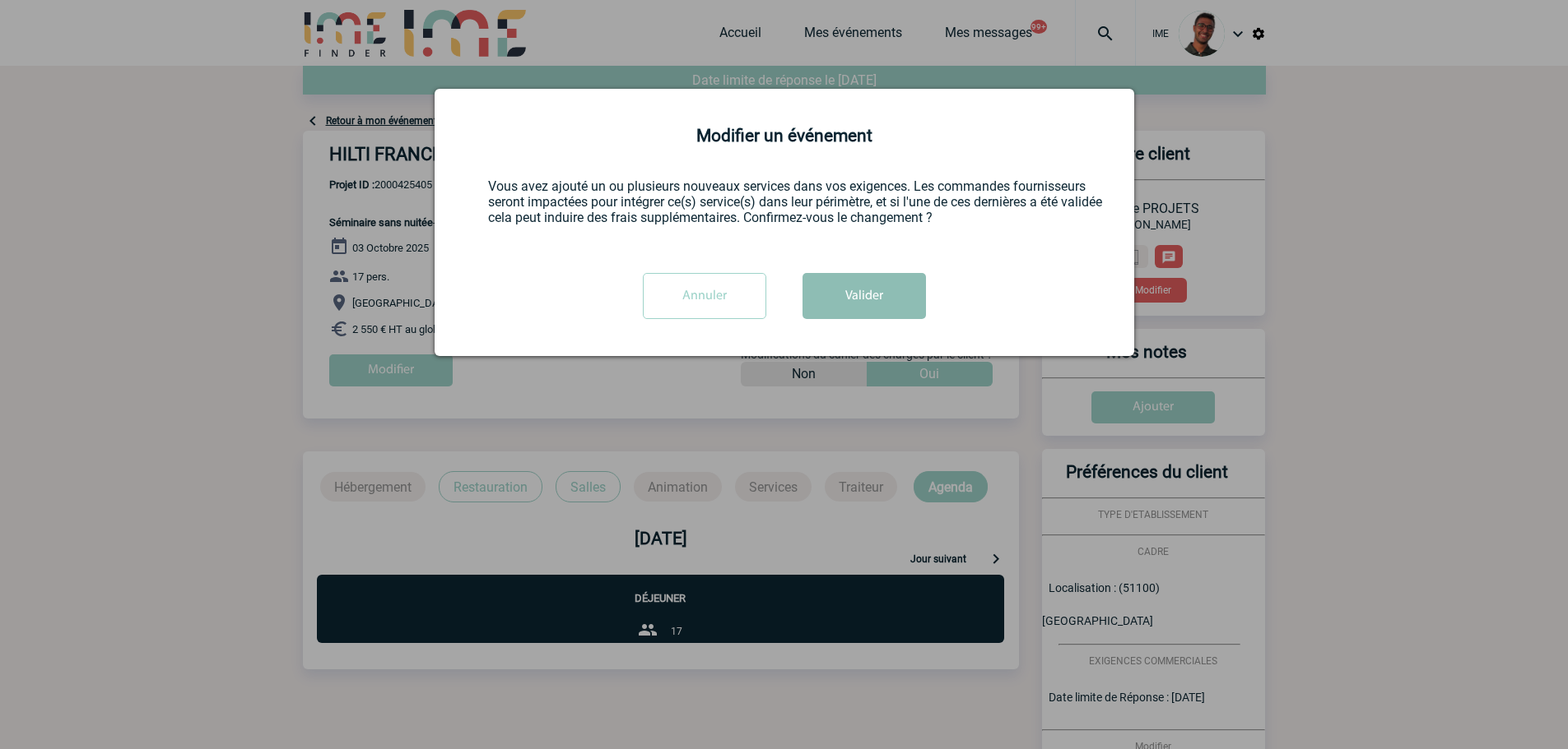
click at [899, 319] on button "Valider" at bounding box center [864, 296] width 124 height 47
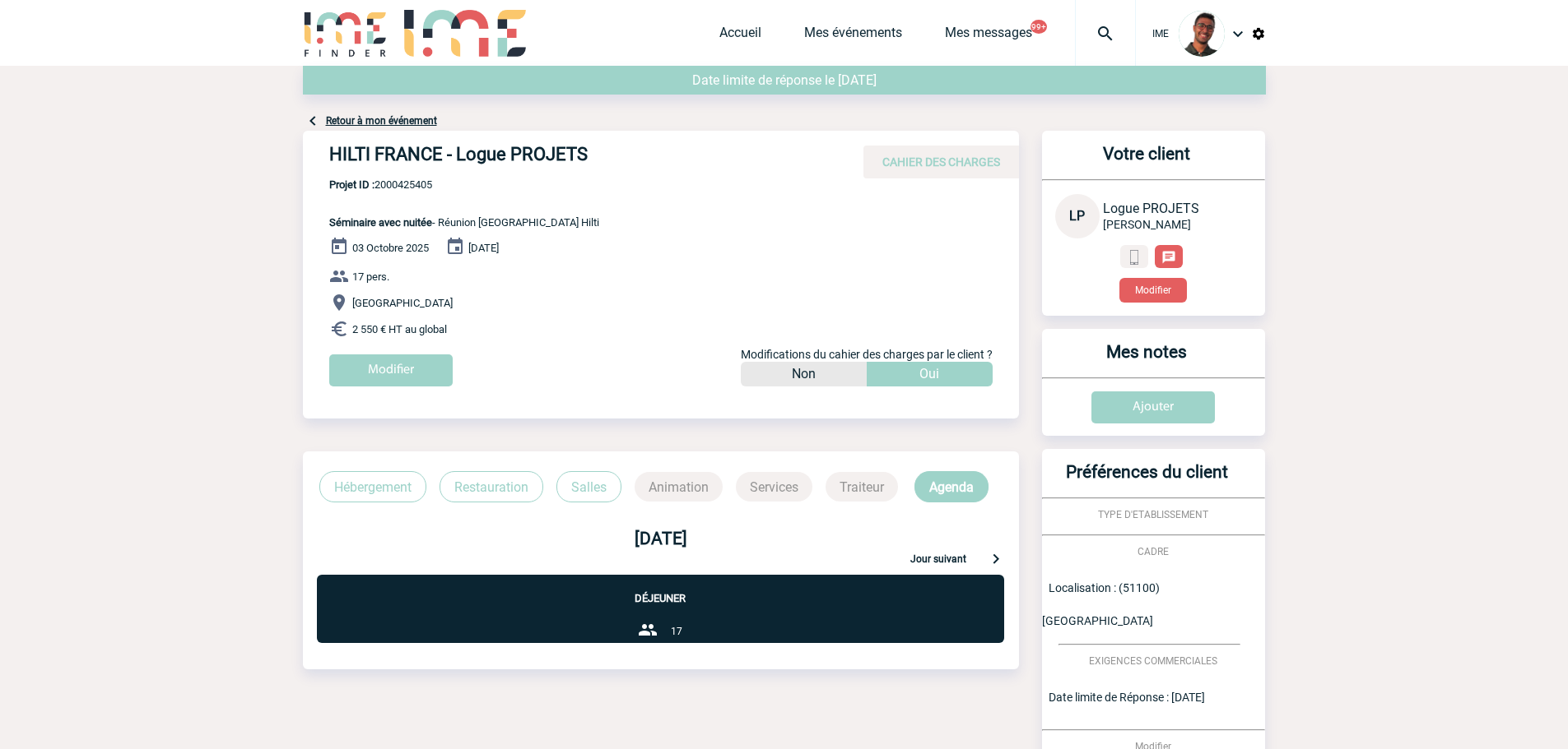
click at [1154, 291] on button "Modifier" at bounding box center [1153, 290] width 67 height 25
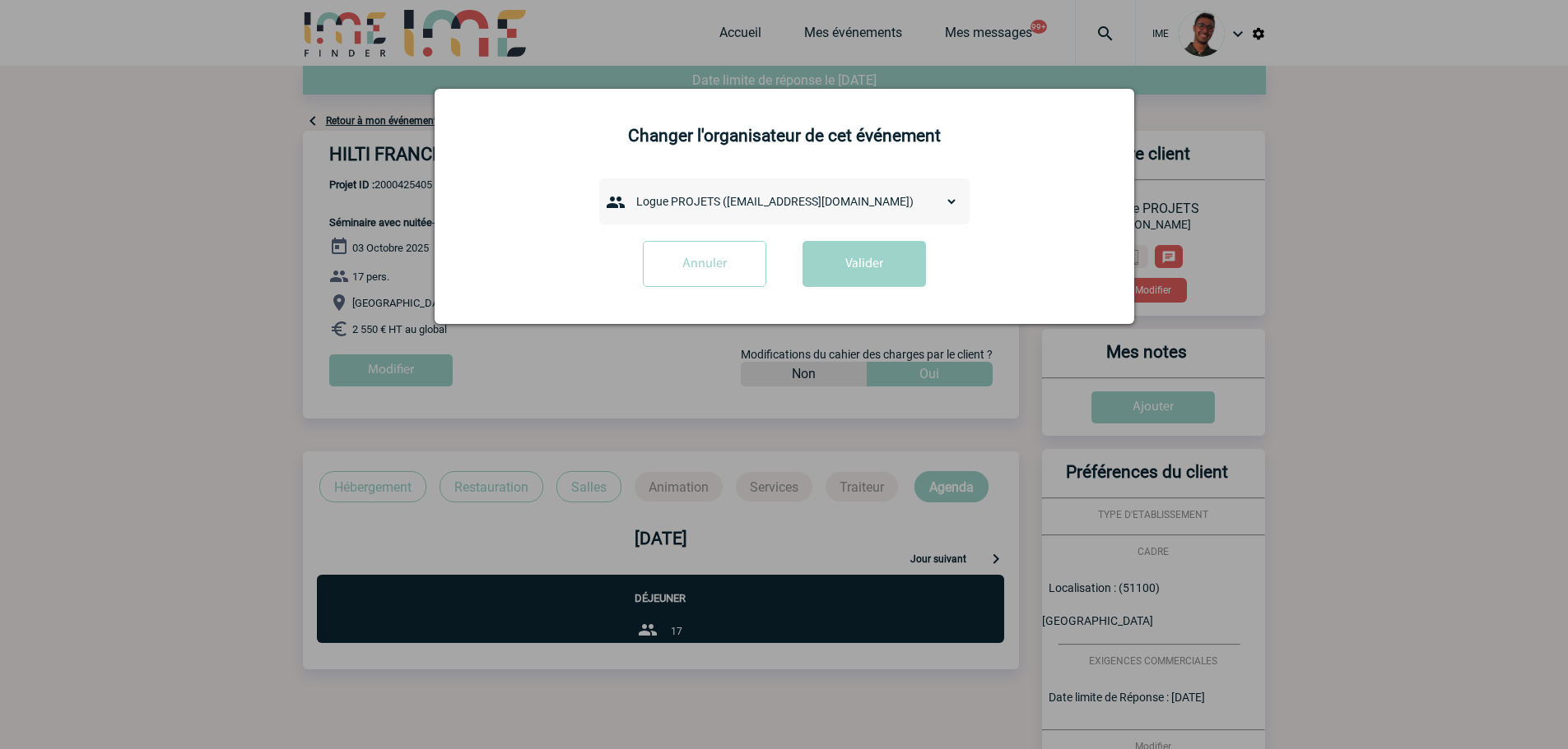
click at [823, 196] on select "admin 7068 (7068@ime-finder.com) Alexis MERCERON (alexis.merceron@hilti.com) An…" at bounding box center [793, 201] width 330 height 23
select select "132831"
click at [629, 191] on select "admin 7068 (7068@ime-finder.com) Alexis MERCERON (alexis.merceron@hilti.com) An…" at bounding box center [793, 201] width 330 height 23
click at [852, 266] on button "Valider" at bounding box center [864, 264] width 124 height 47
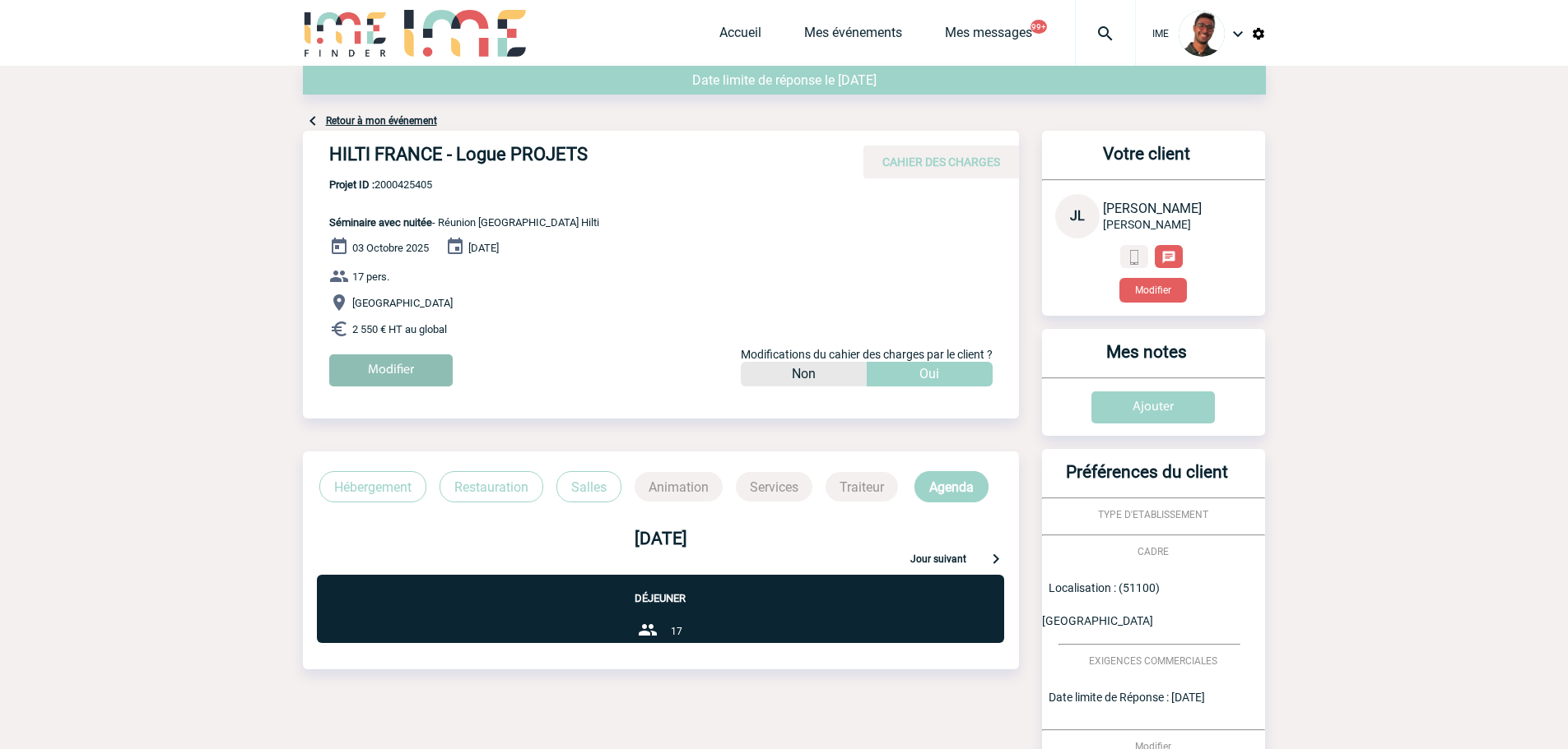
click at [434, 369] on input "Modifier" at bounding box center [391, 370] width 124 height 32
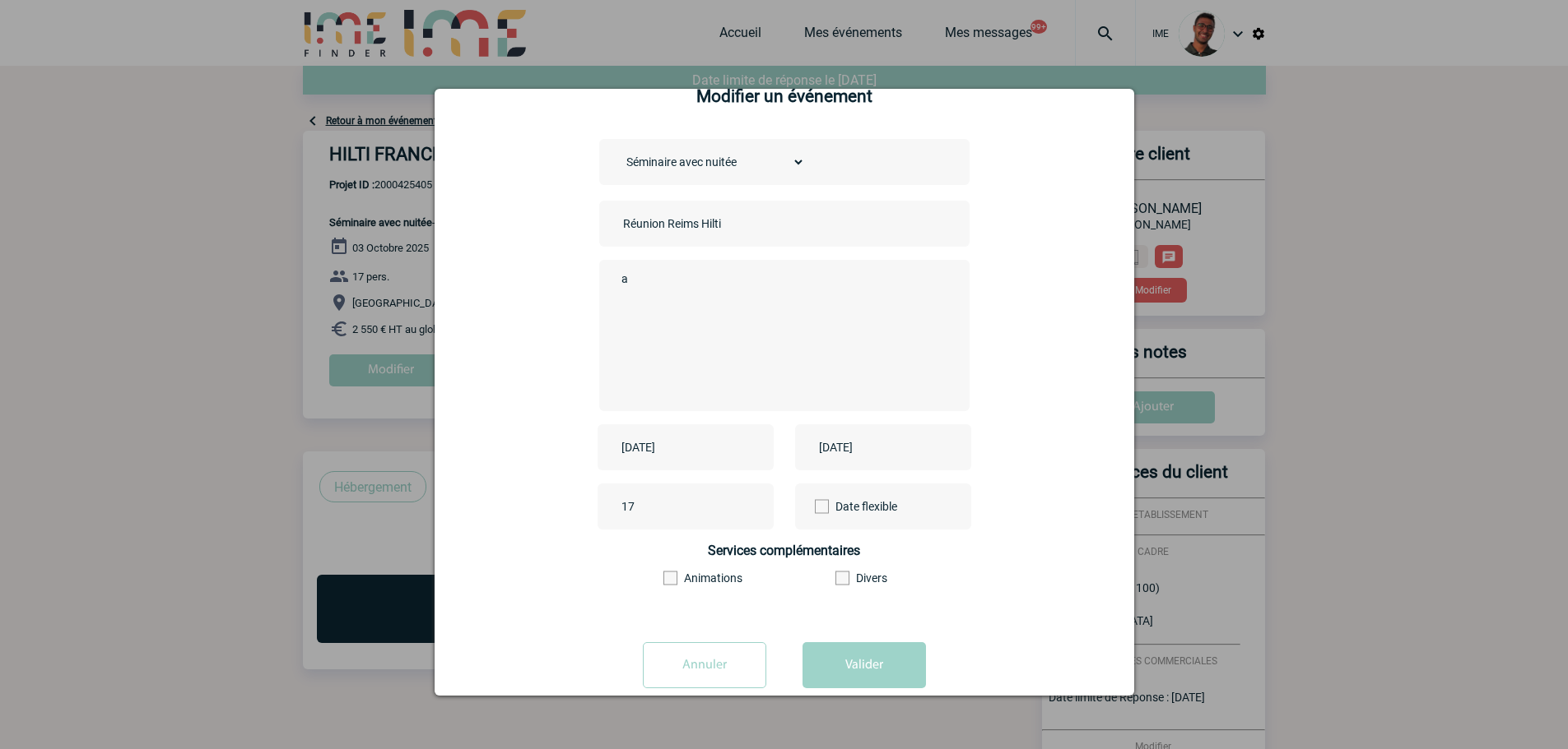
scroll to position [71, 0]
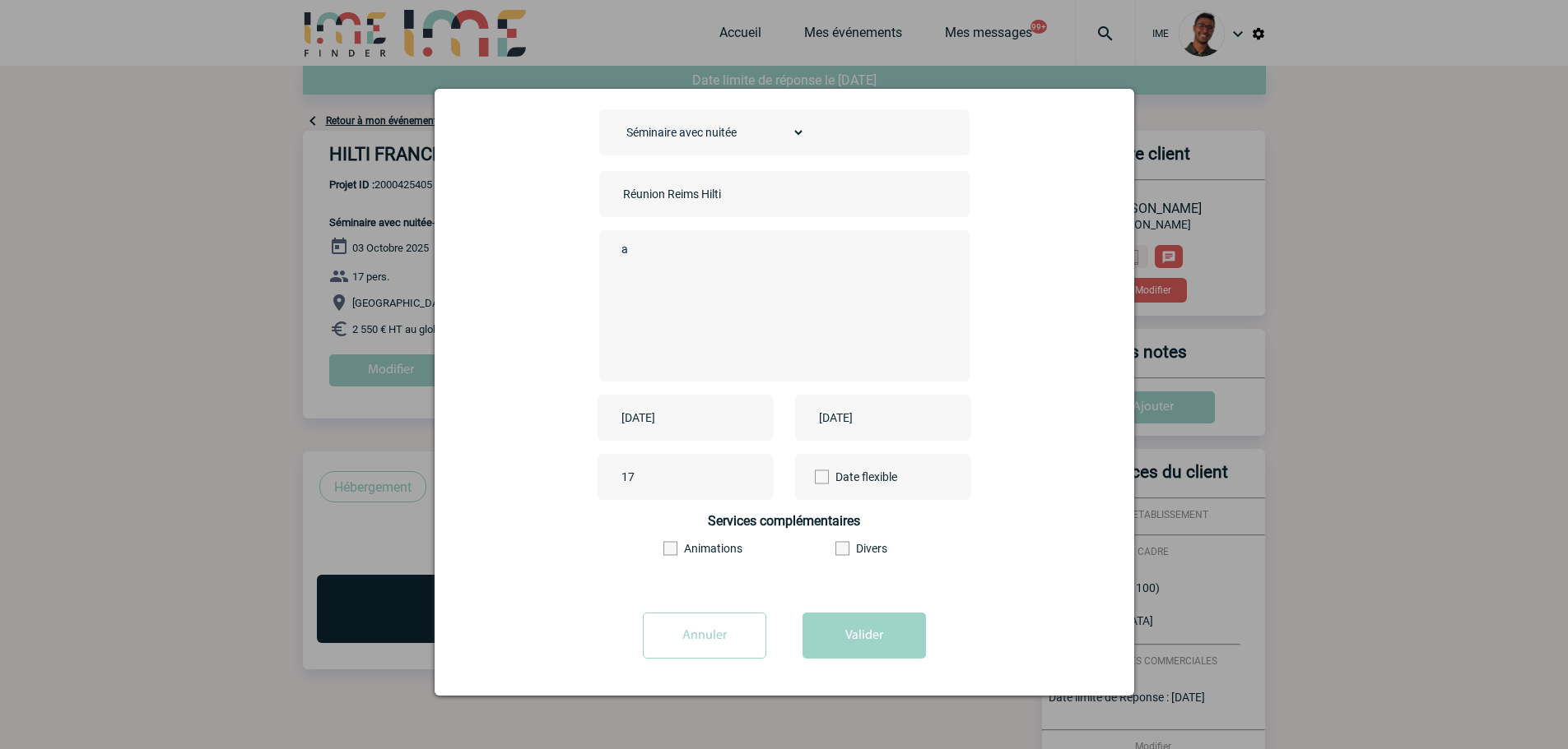
click at [706, 652] on input "Annuler" at bounding box center [704, 635] width 124 height 47
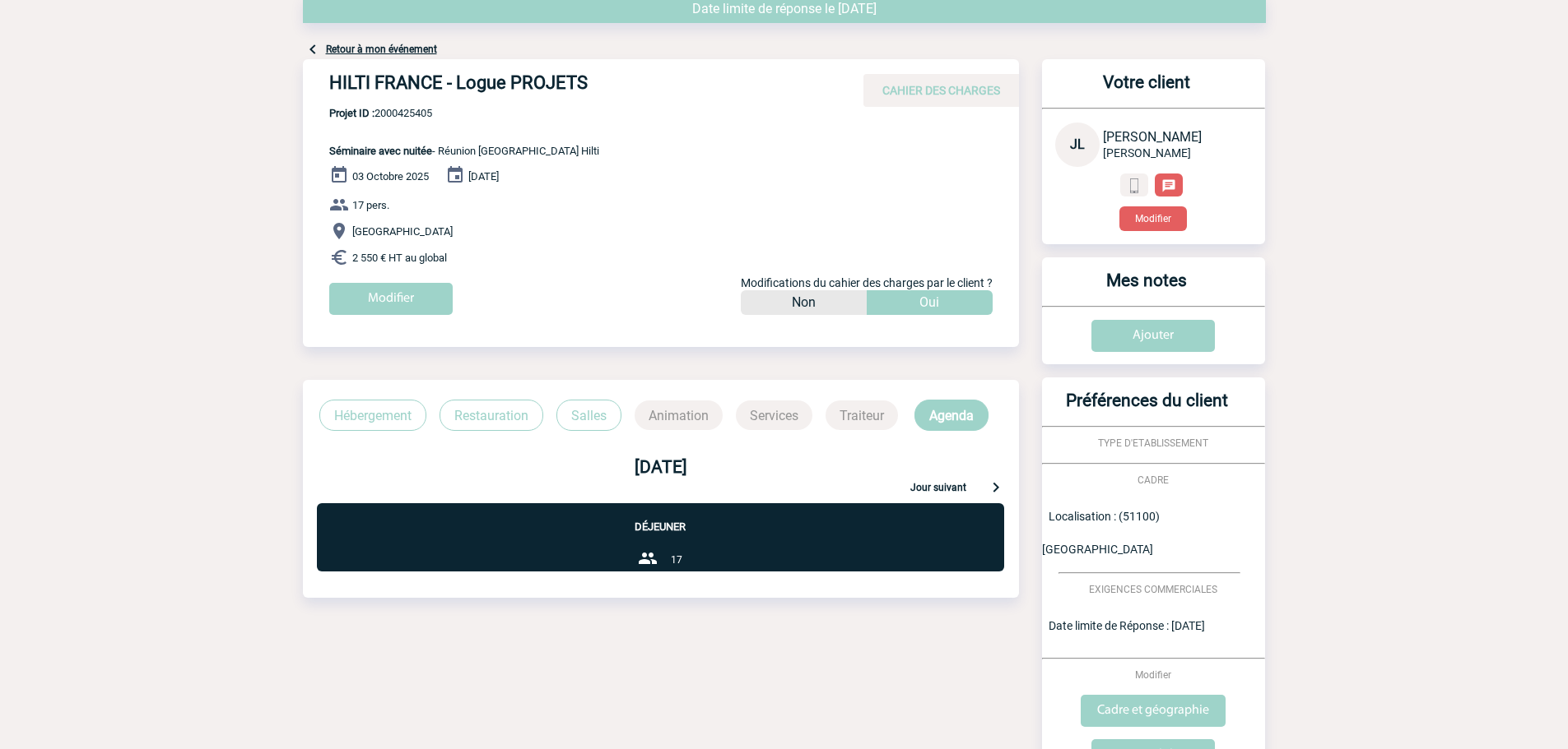
scroll to position [0, 0]
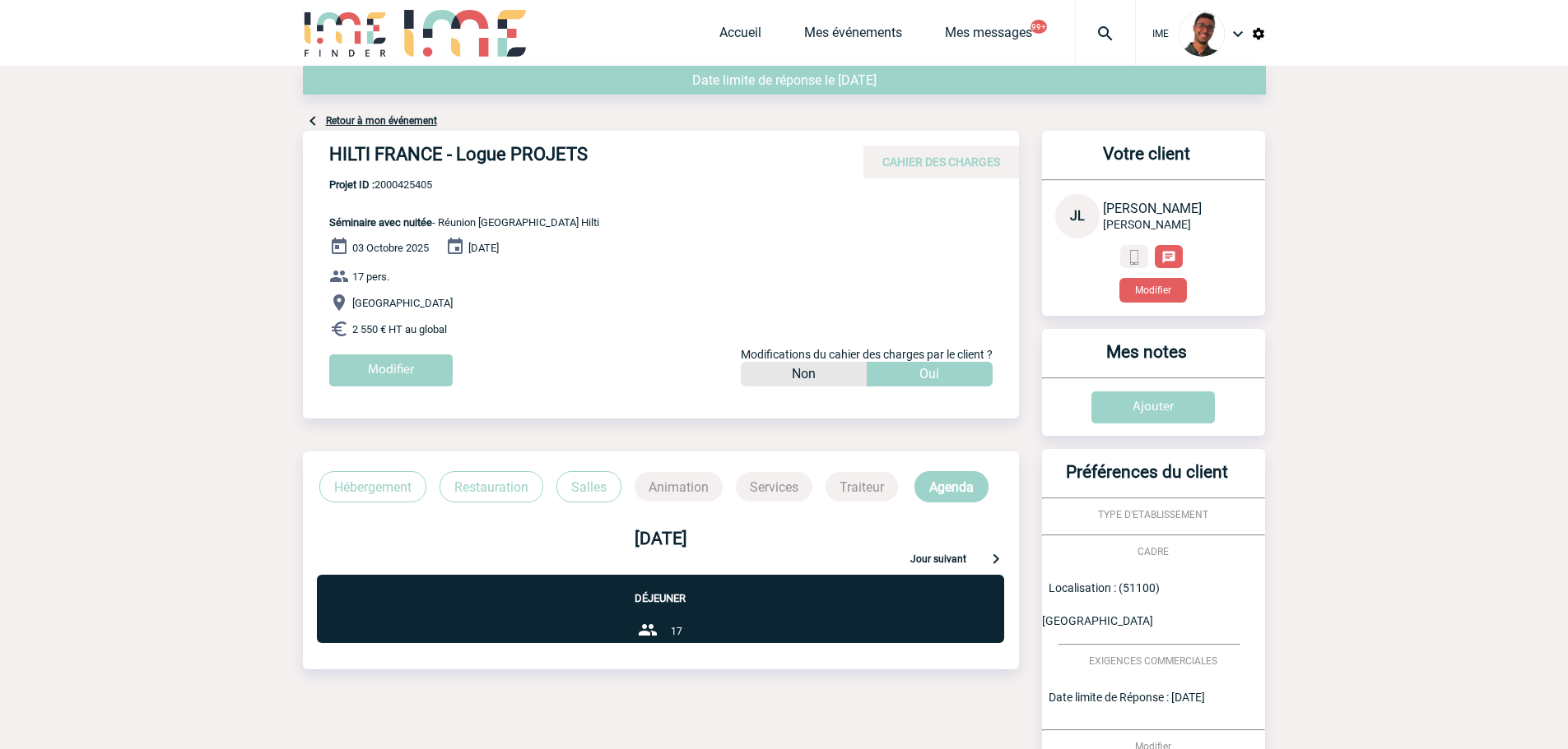
click at [417, 106] on div "Date limite de réponse le 11-09-2025" at bounding box center [784, 89] width 963 height 46
click at [407, 120] on link "Retour à mon événement" at bounding box center [381, 121] width 111 height 12
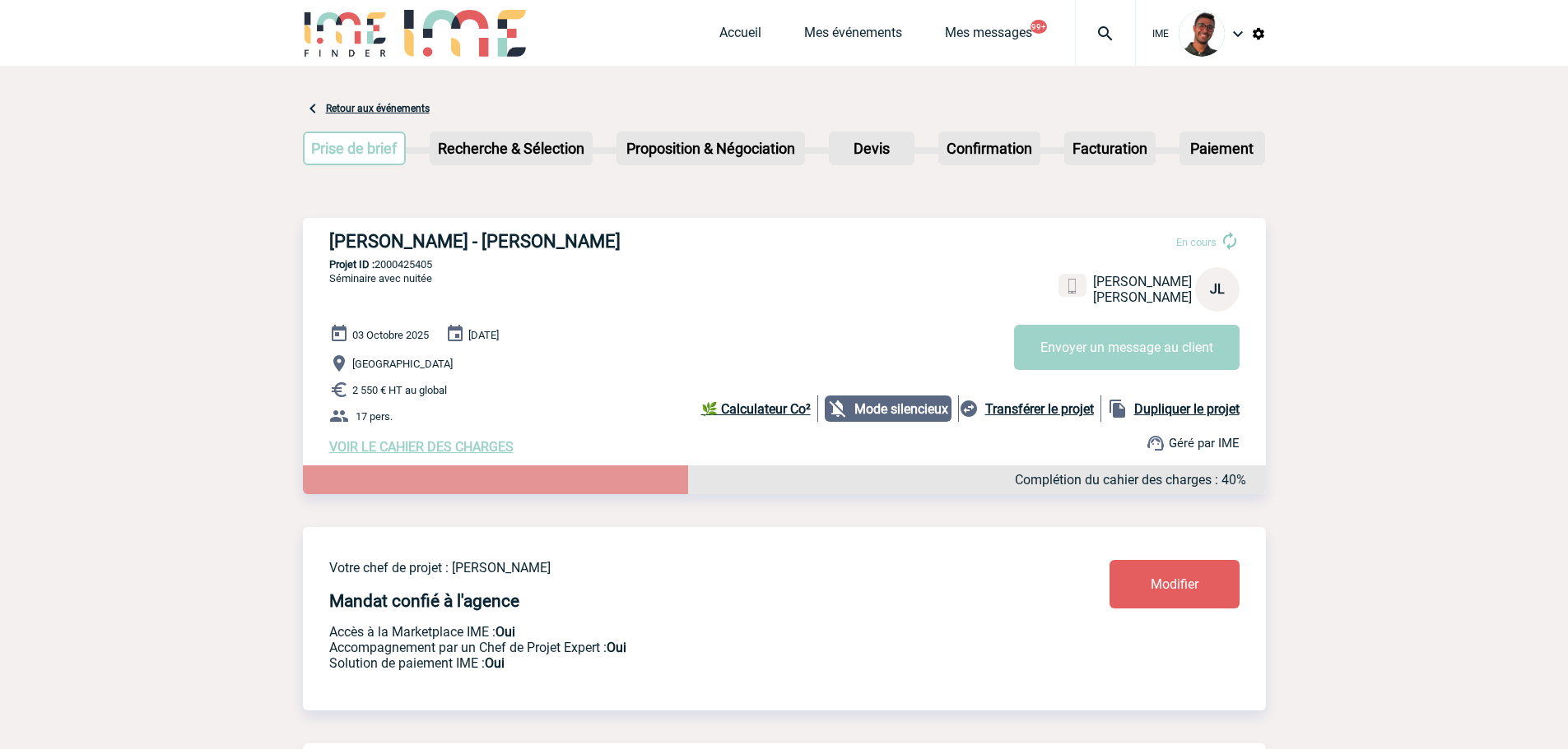
click at [1128, 590] on link "Modifier" at bounding box center [1174, 584] width 130 height 48
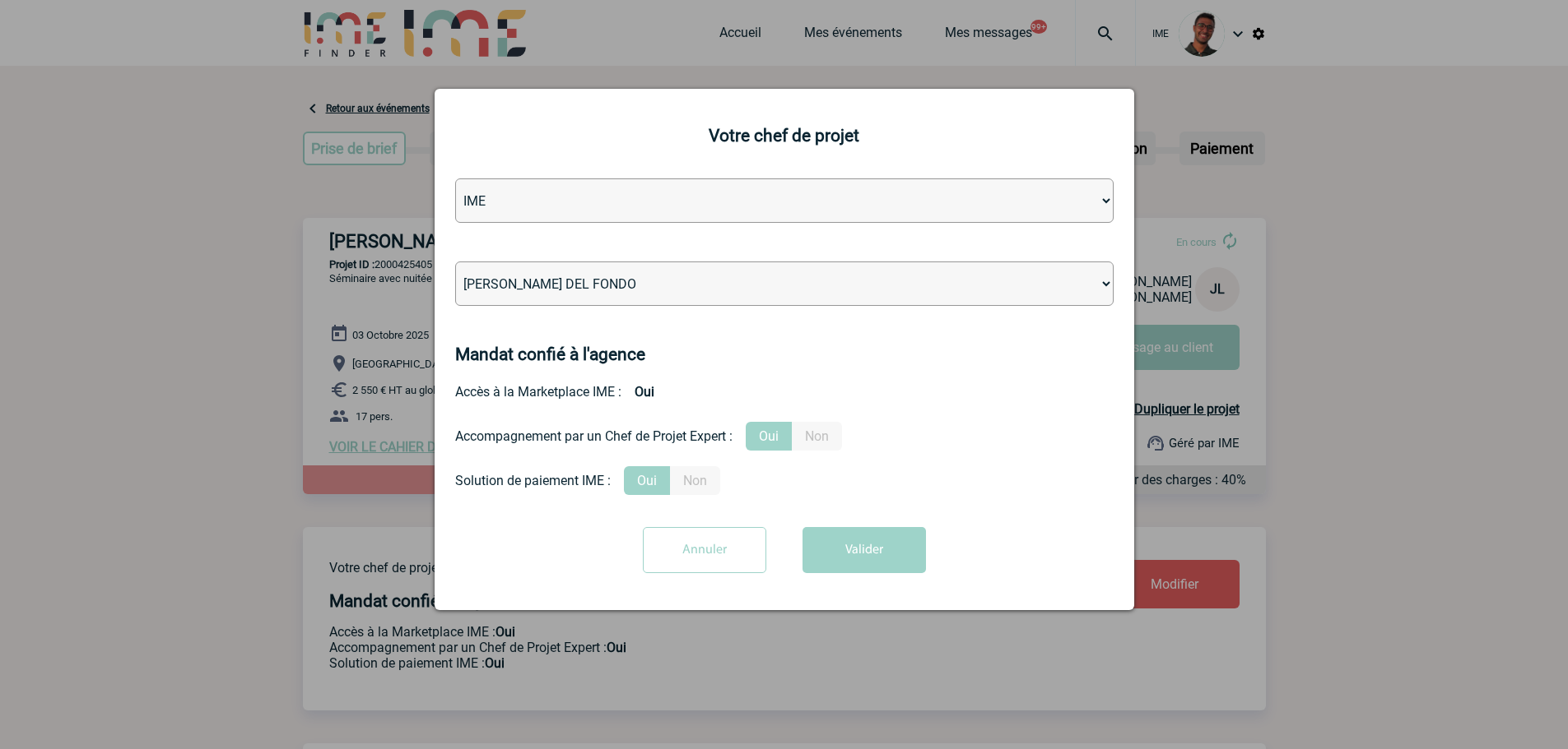
click at [580, 286] on select "[PERSON_NAME] [PERSON_NAME] [PERSON_NAME] Jean-[PERSON_NAME] [PERSON_NAME] [PER…" at bounding box center [784, 283] width 658 height 45
select select "129741"
click at [455, 262] on select "[PERSON_NAME] [PERSON_NAME] [PERSON_NAME] Jean-[PERSON_NAME] [PERSON_NAME] [PER…" at bounding box center [784, 283] width 658 height 45
click at [851, 546] on button "Valider" at bounding box center [864, 550] width 124 height 47
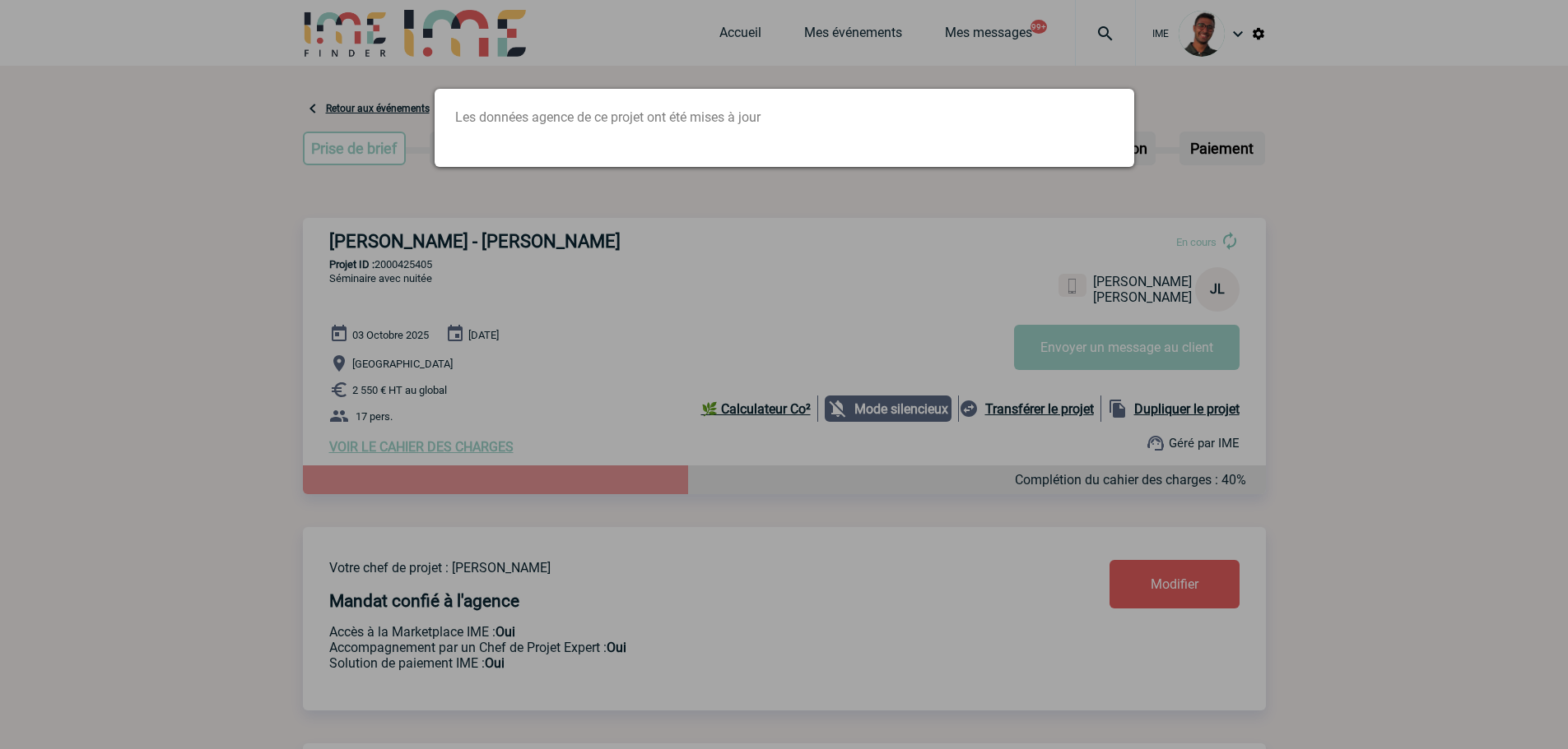
click at [421, 289] on div at bounding box center [784, 374] width 1568 height 749
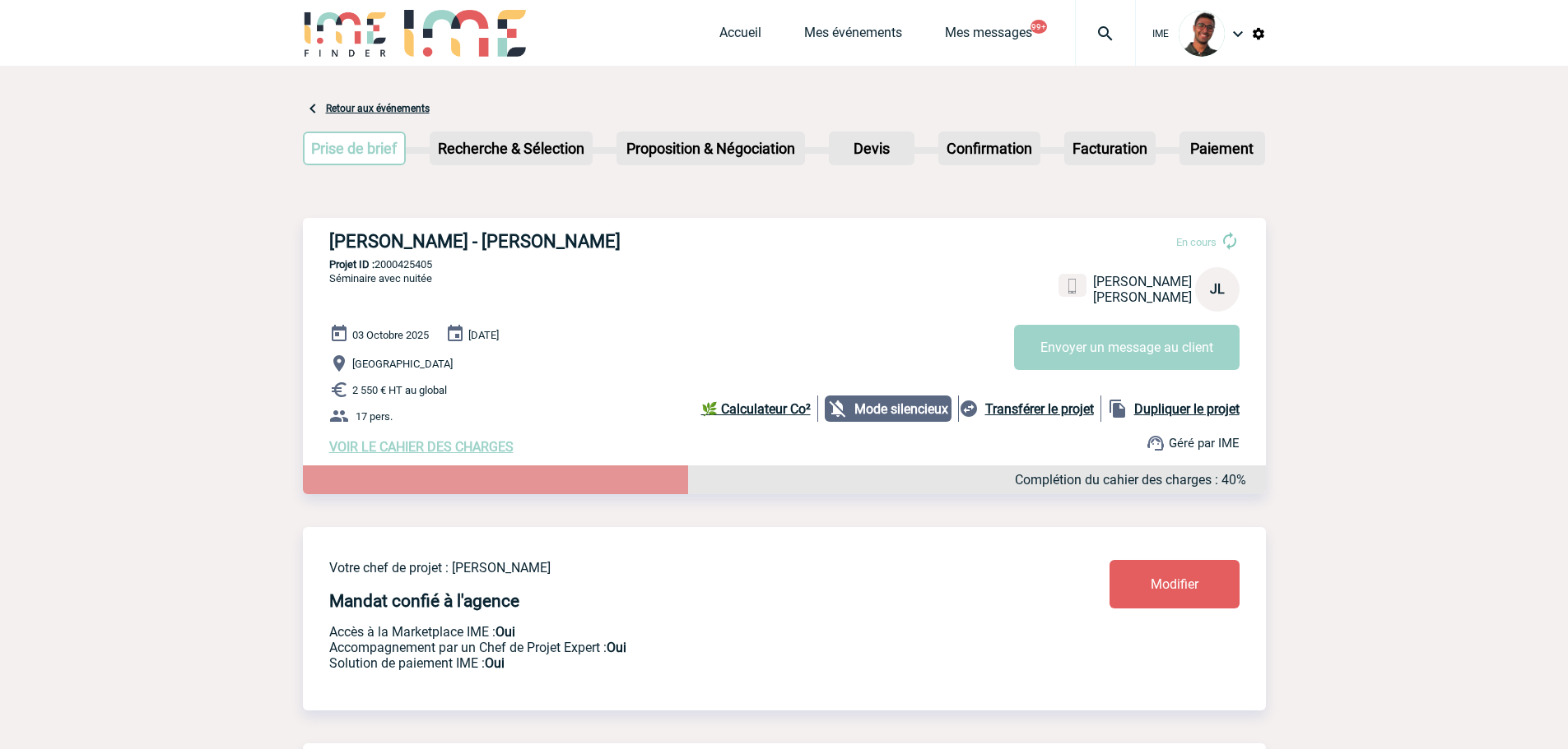
click at [416, 263] on p "Projet ID : 2000425405" at bounding box center [784, 264] width 963 height 12
copy p "2000425405"
click at [413, 271] on p "Projet ID : 2000425405" at bounding box center [784, 264] width 963 height 12
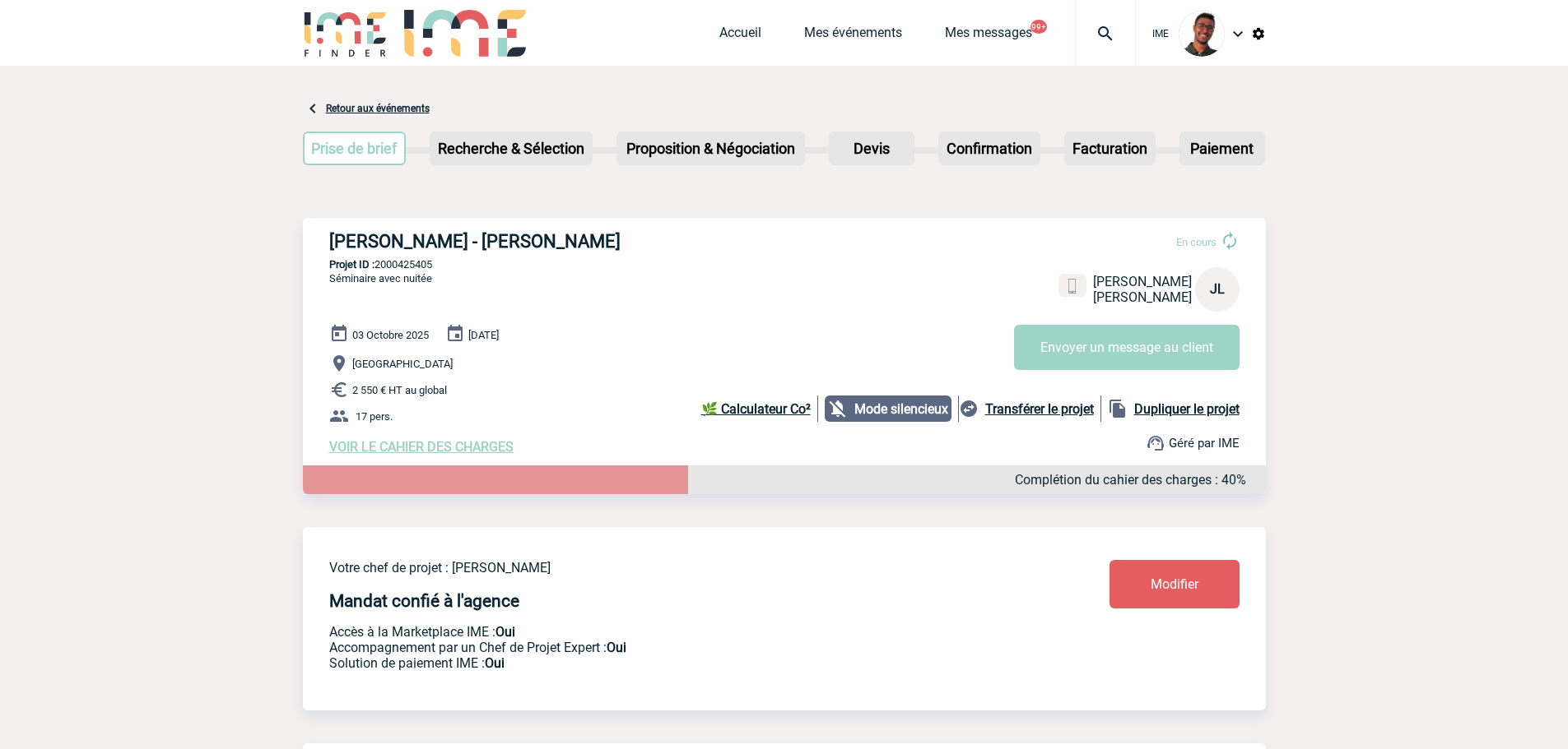
click at [499, 338] on span "[DATE]" at bounding box center [483, 335] width 31 height 12
click at [643, 265] on p "Projet ID : 2000425405" at bounding box center [784, 264] width 963 height 12
